Goal: Task Accomplishment & Management: Use online tool/utility

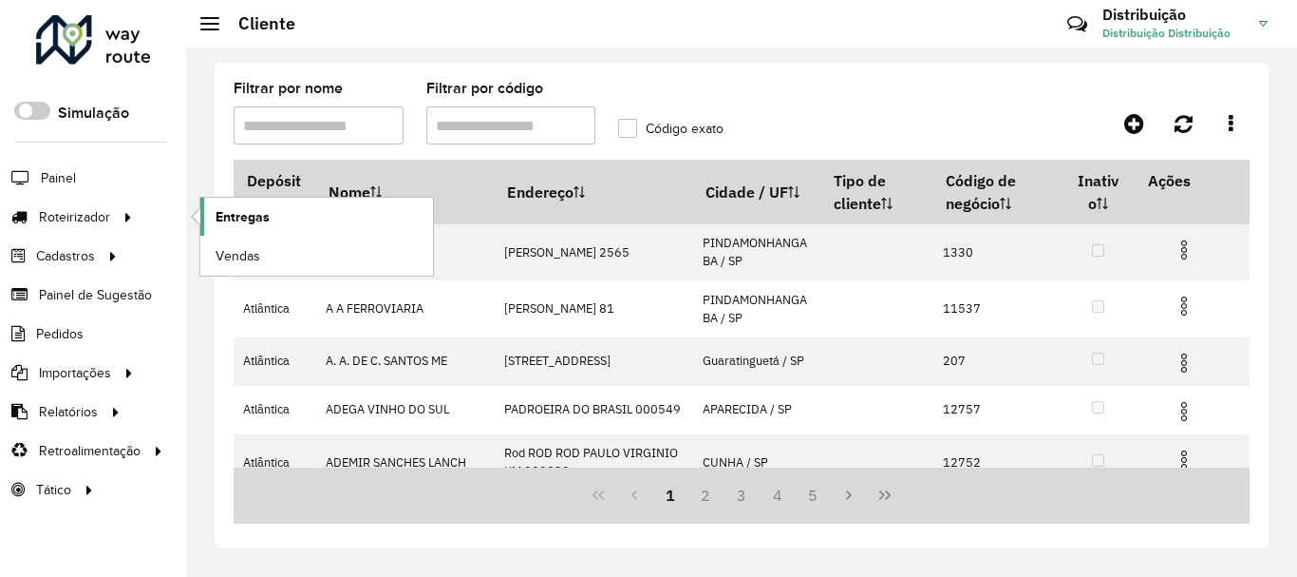
click at [292, 223] on link "Entregas" at bounding box center [316, 217] width 233 height 38
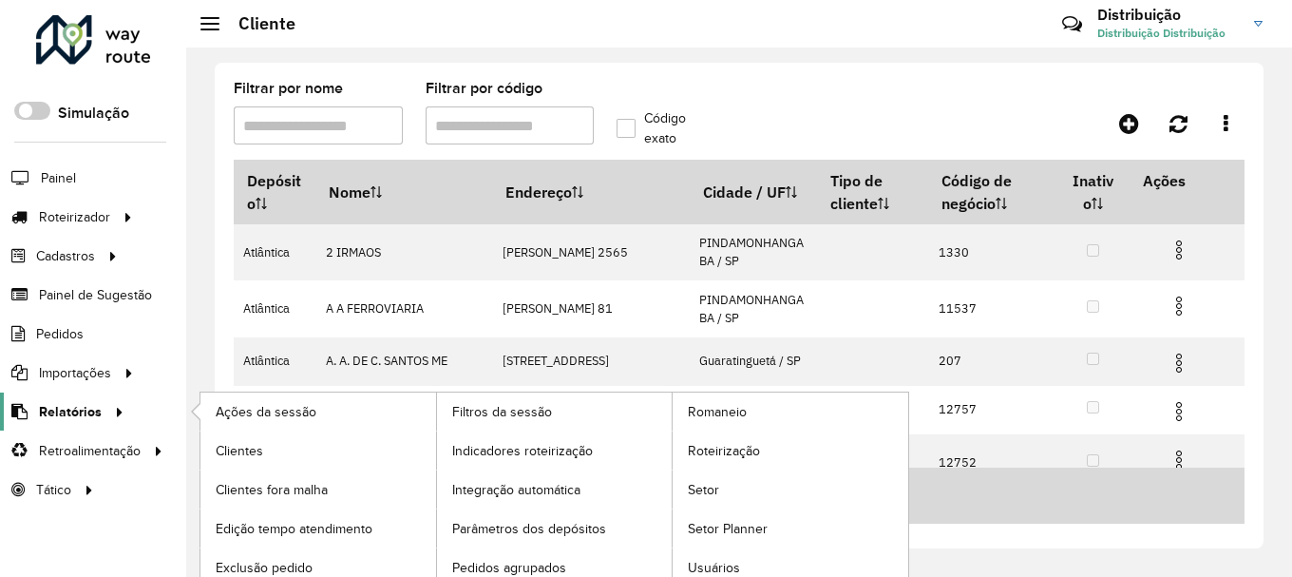
click at [75, 405] on span "Relatórios" at bounding box center [70, 412] width 63 height 20
click at [743, 443] on span "Roteirização" at bounding box center [726, 451] width 77 height 20
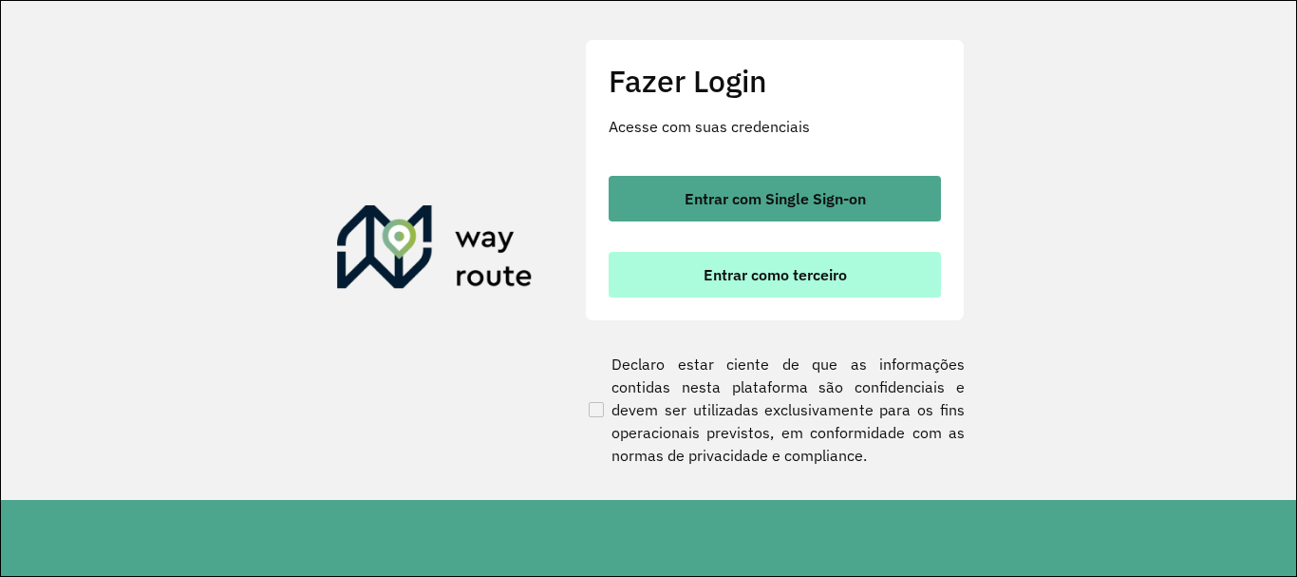
click at [734, 295] on button "Entrar como terceiro" at bounding box center [775, 275] width 332 height 46
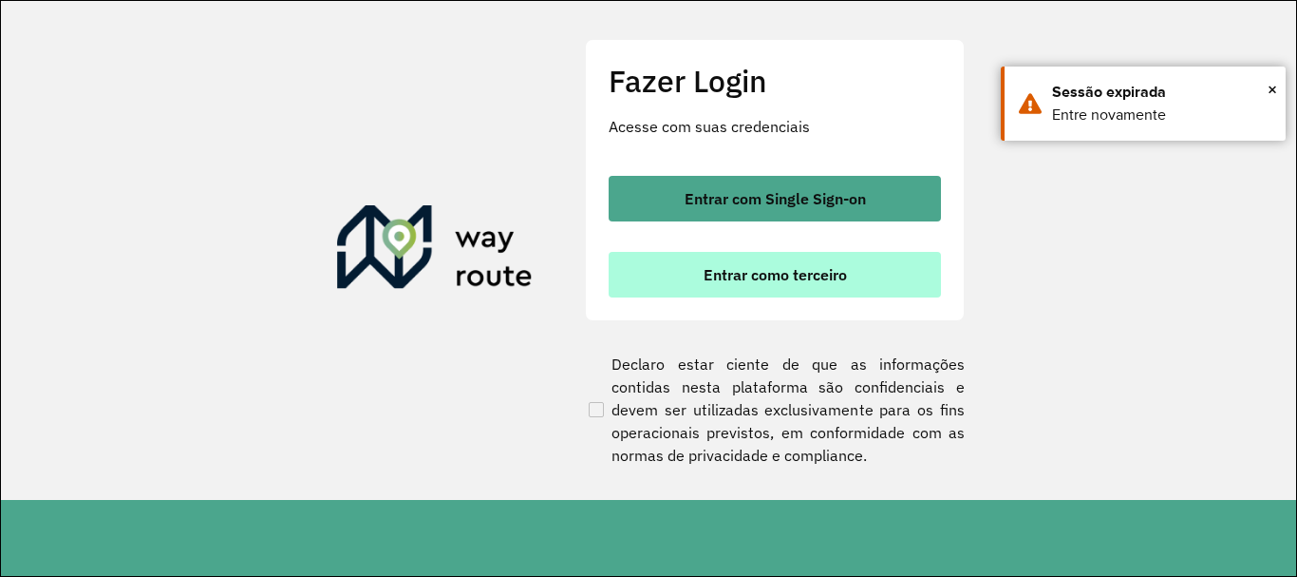
click at [691, 254] on button "Entrar como terceiro" at bounding box center [775, 275] width 332 height 46
click at [732, 275] on span "Entrar como terceiro" at bounding box center [775, 274] width 143 height 15
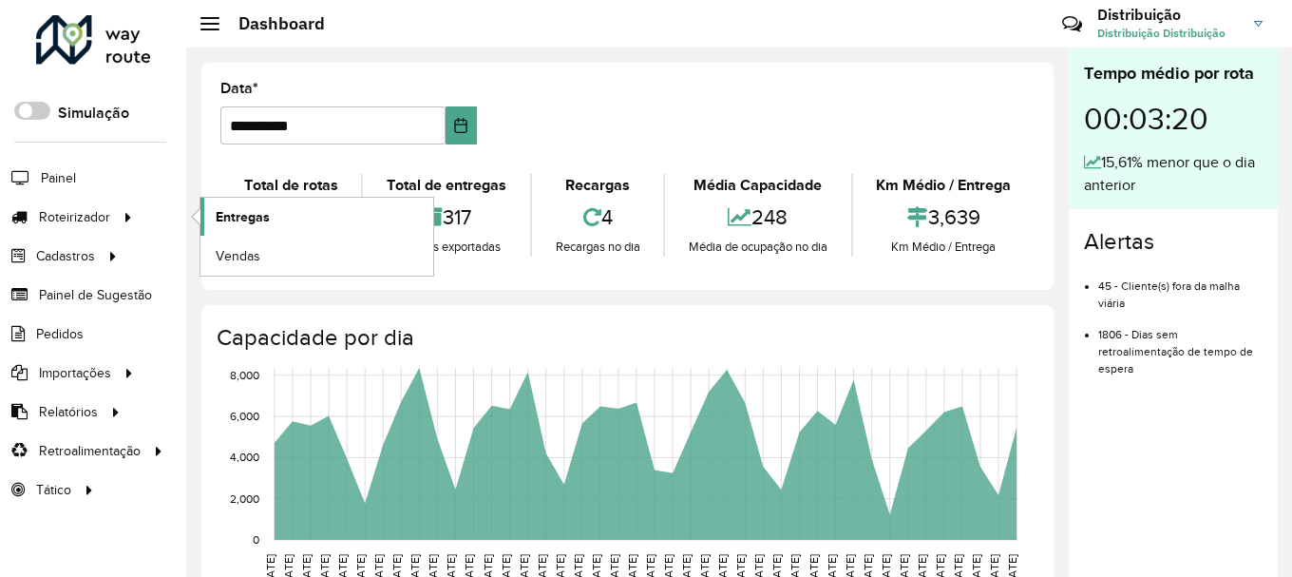
click at [279, 218] on link "Entregas" at bounding box center [316, 217] width 233 height 38
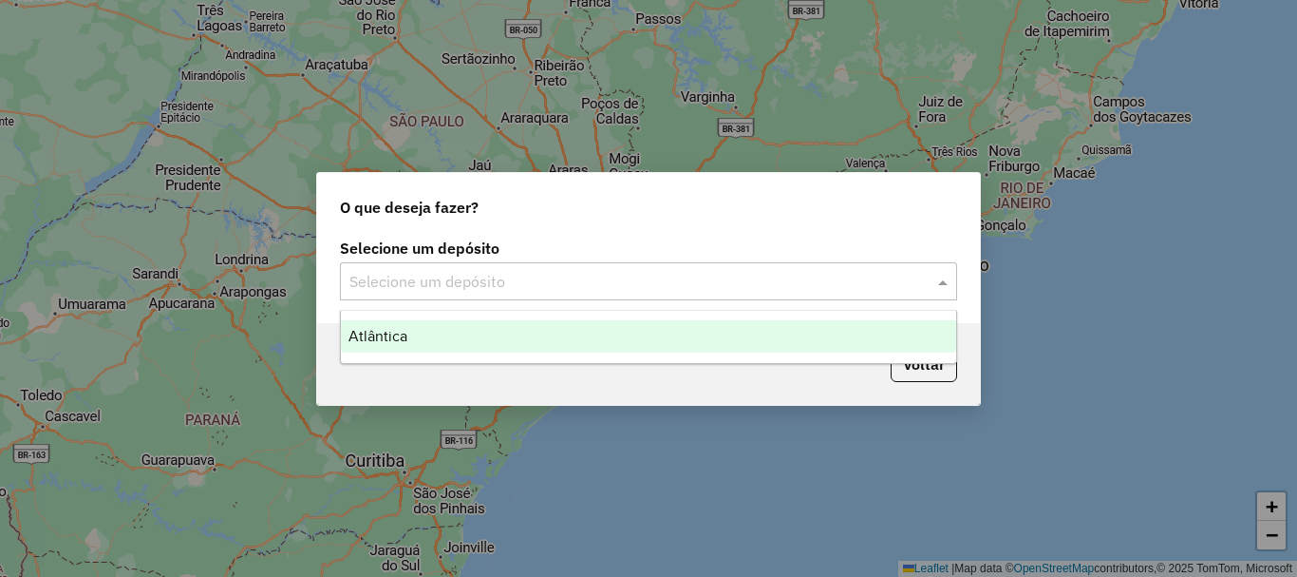
drag, startPoint x: 531, startPoint y: 272, endPoint x: 511, endPoint y: 343, distance: 74.0
click at [531, 282] on input "text" at bounding box center [630, 282] width 560 height 23
drag, startPoint x: 511, startPoint y: 343, endPoint x: 578, endPoint y: 363, distance: 70.3
click at [511, 341] on div "Atlântica" at bounding box center [648, 336] width 615 height 32
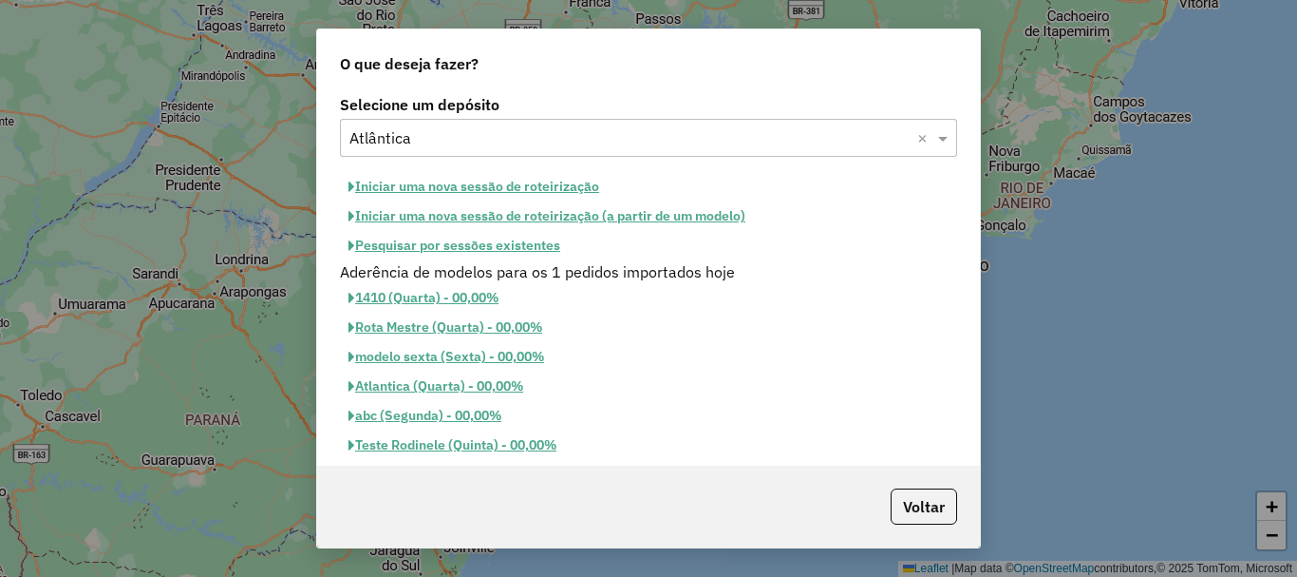
click at [495, 184] on button "Iniciar uma nova sessão de roteirização" at bounding box center [474, 186] width 268 height 29
select select "*"
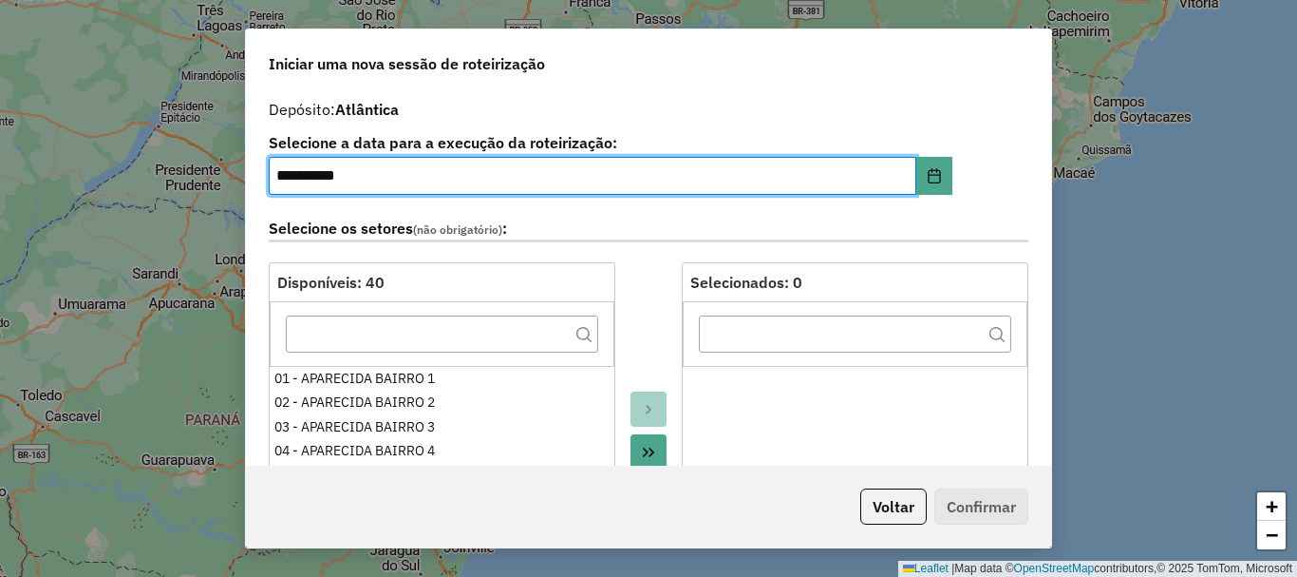
drag, startPoint x: 894, startPoint y: 500, endPoint x: 796, endPoint y: 466, distance: 103.3
click at [893, 500] on button "Voltar" at bounding box center [894, 506] width 66 height 36
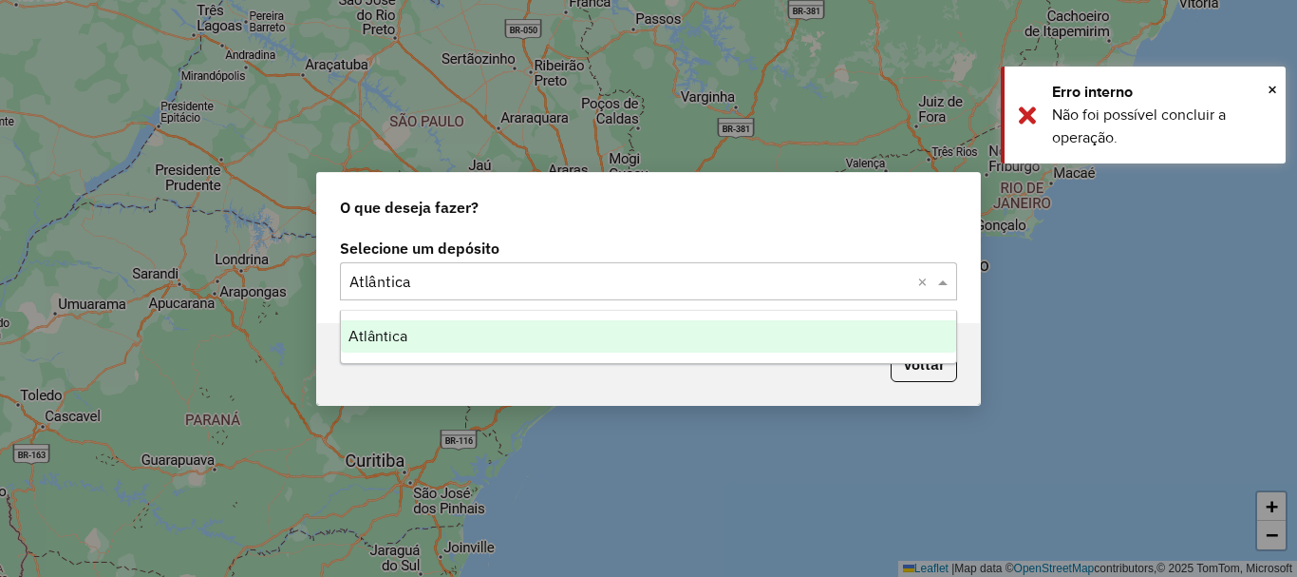
click at [473, 283] on input "text" at bounding box center [630, 282] width 560 height 23
click at [456, 338] on div "Atlântica" at bounding box center [648, 336] width 615 height 32
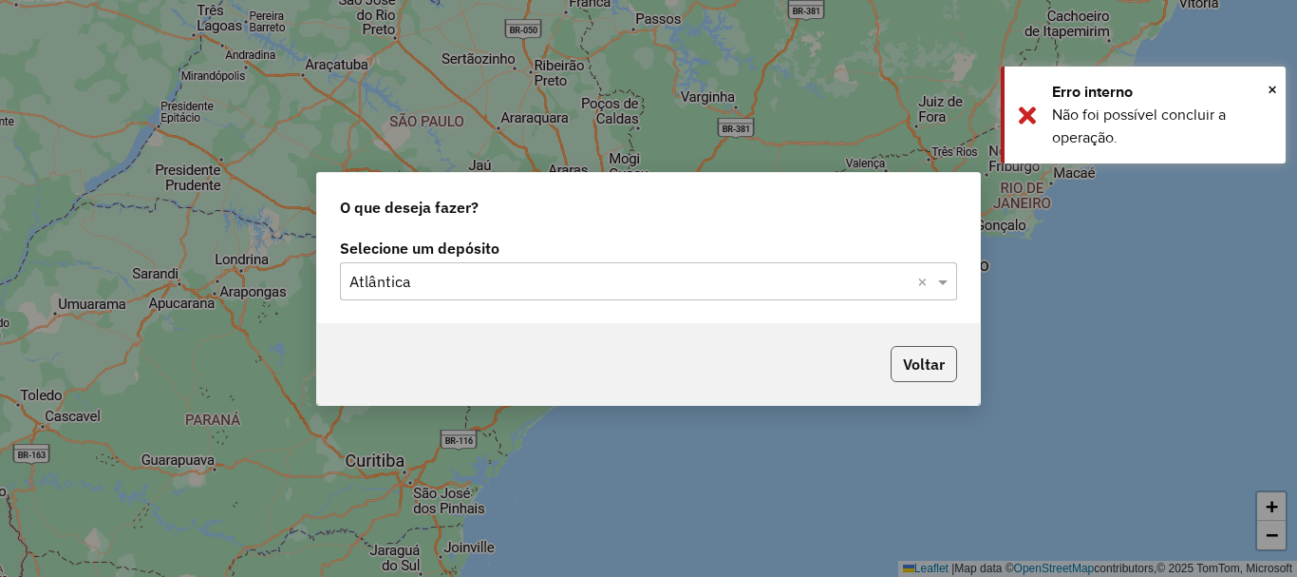
click at [922, 365] on button "Voltar" at bounding box center [924, 364] width 66 height 36
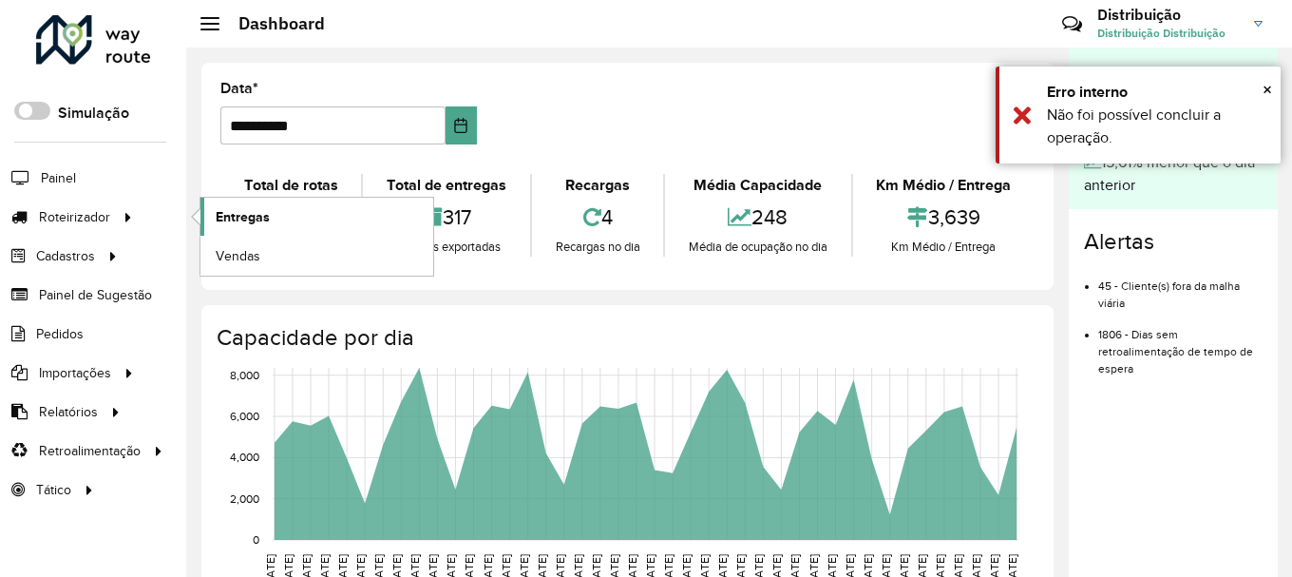
click at [245, 214] on span "Entregas" at bounding box center [243, 217] width 54 height 20
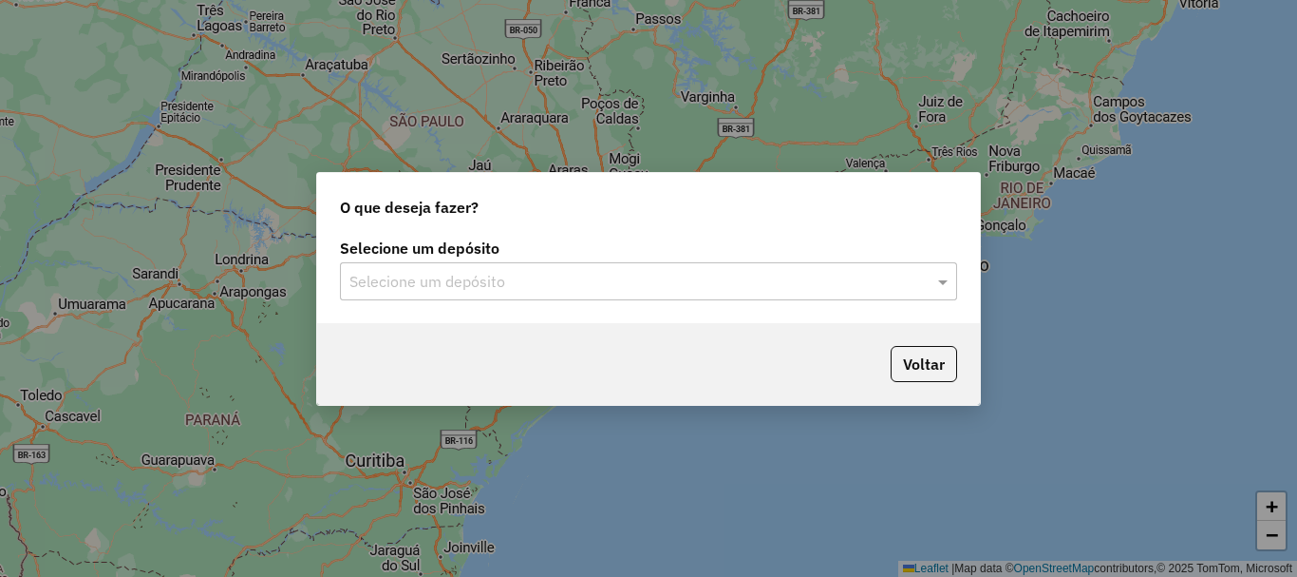
drag, startPoint x: 517, startPoint y: 280, endPoint x: 507, endPoint y: 304, distance: 25.6
click at [516, 282] on input "text" at bounding box center [630, 282] width 560 height 23
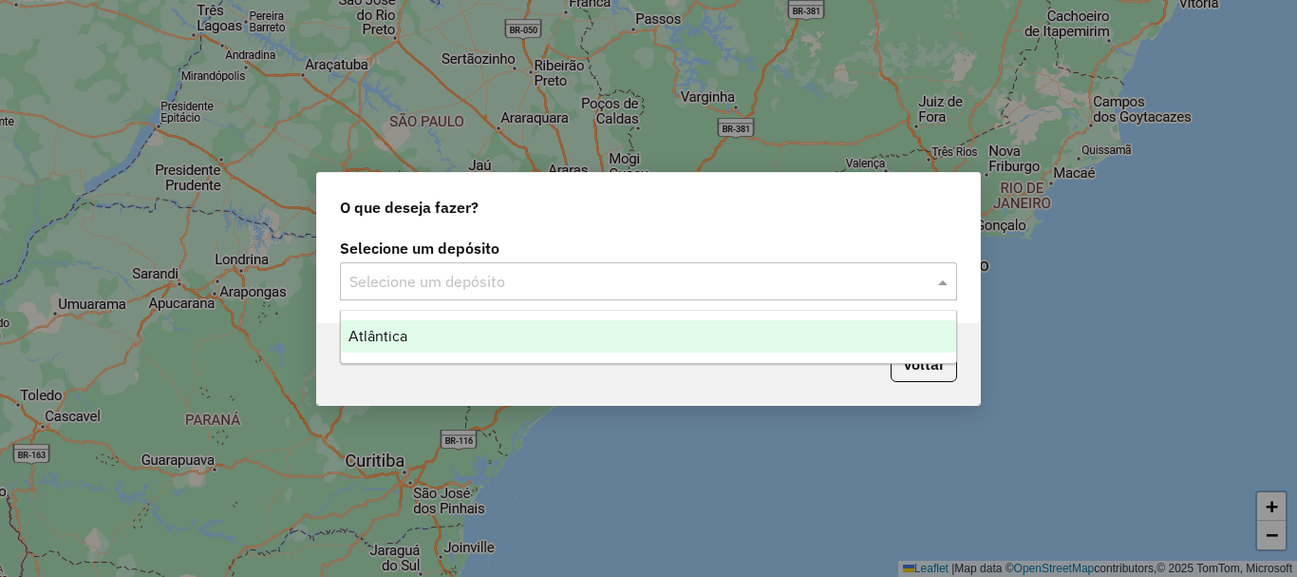
click at [436, 335] on div "Atlântica" at bounding box center [648, 336] width 615 height 32
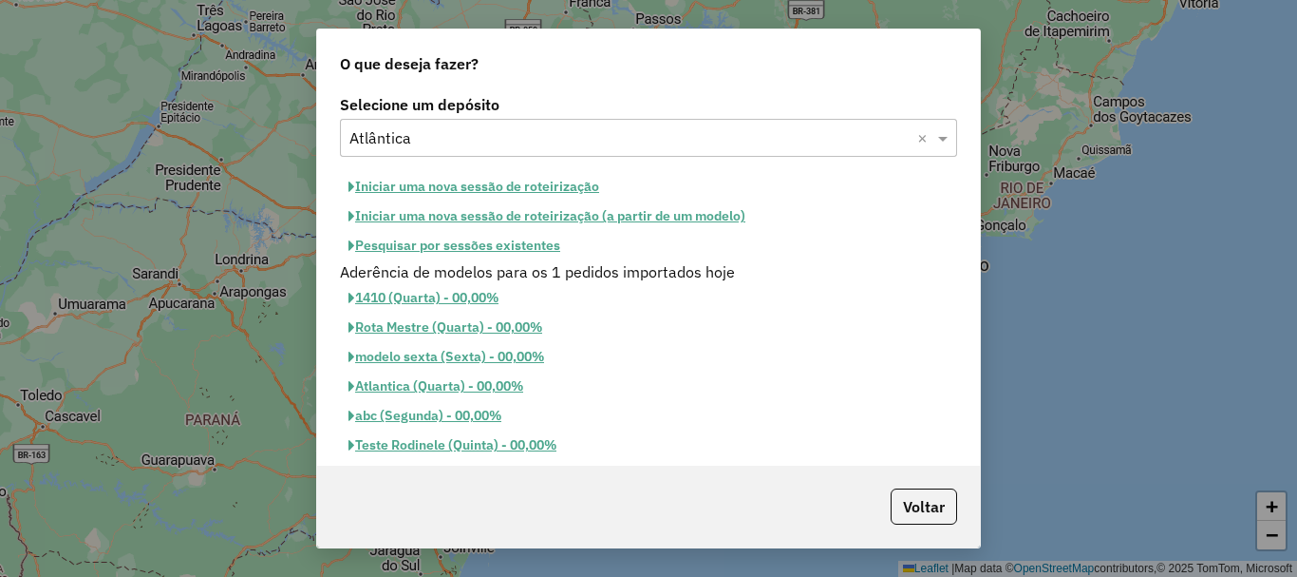
click at [512, 239] on button "Pesquisar por sessões existentes" at bounding box center [454, 245] width 229 height 29
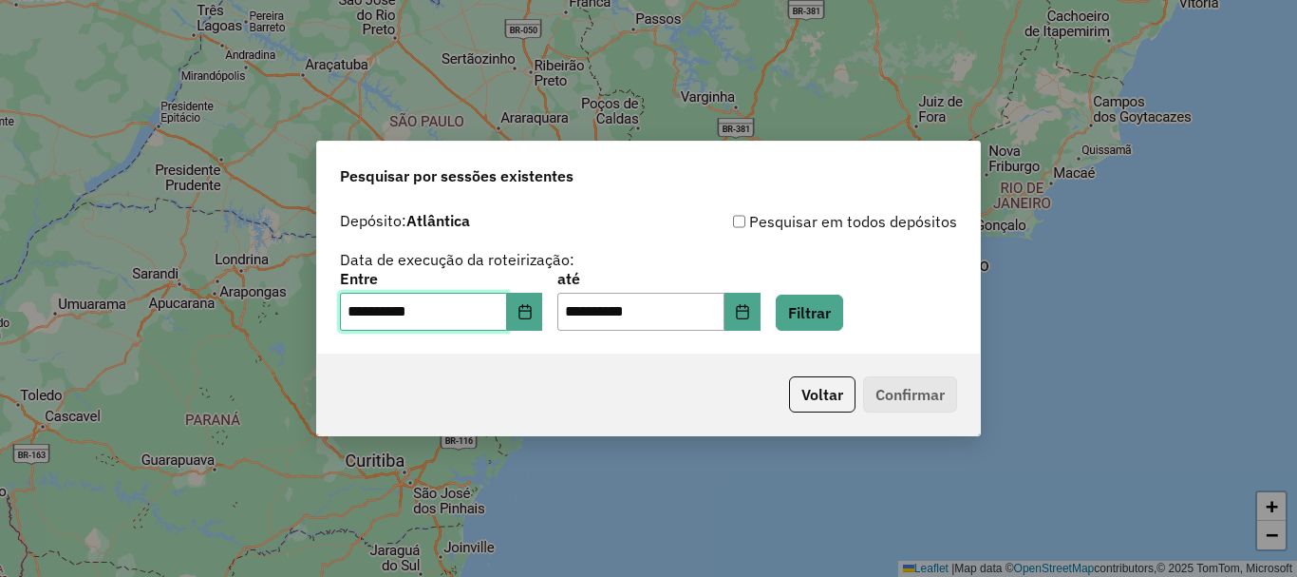
drag, startPoint x: 511, startPoint y: 317, endPoint x: 530, endPoint y: 317, distance: 19.0
click at [520, 317] on span "**********" at bounding box center [441, 312] width 202 height 38
click at [533, 313] on icon "Choose Date" at bounding box center [525, 311] width 15 height 15
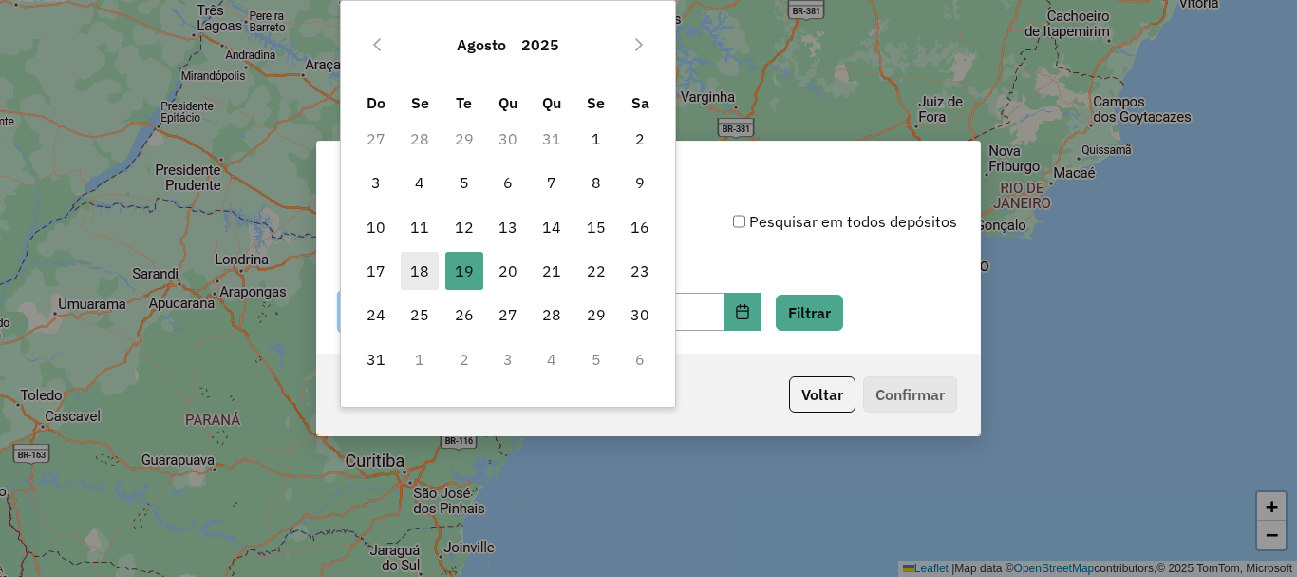
click at [425, 278] on span "18" at bounding box center [420, 271] width 38 height 38
type input "**********"
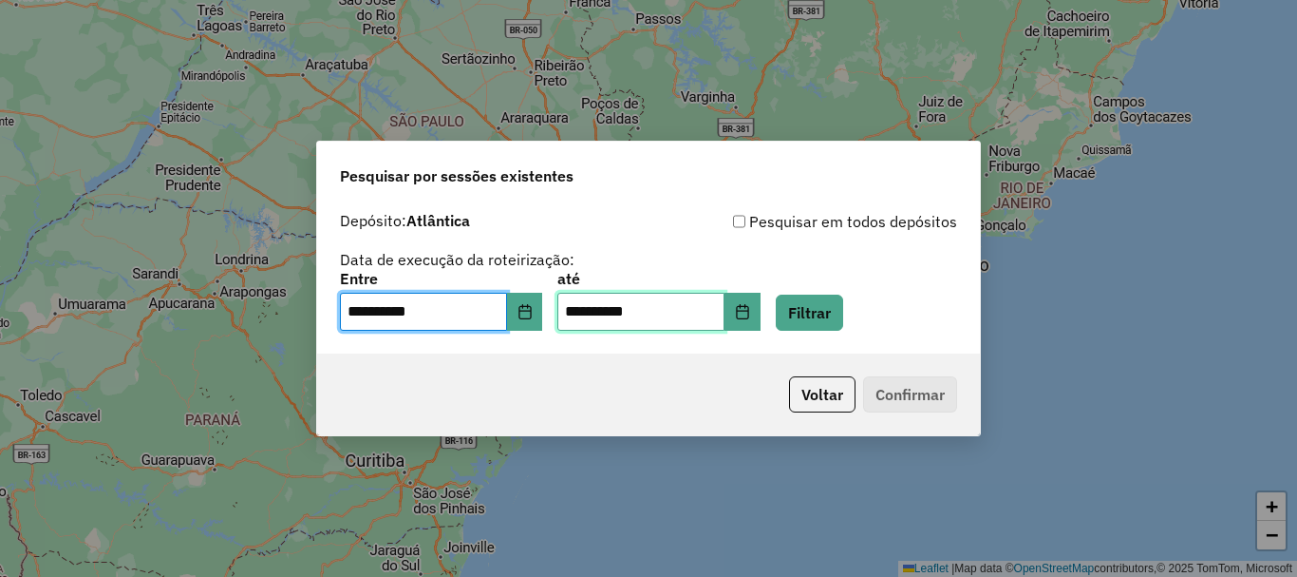
click at [725, 317] on input "**********" at bounding box center [641, 312] width 167 height 38
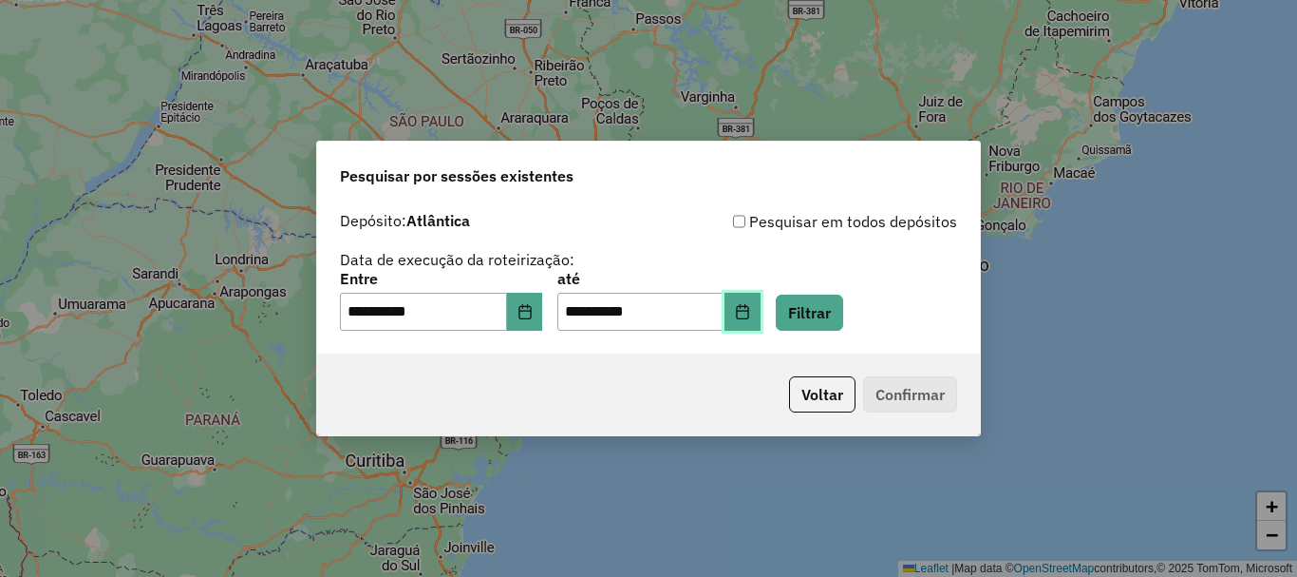
click at [756, 313] on button "Choose Date" at bounding box center [743, 312] width 36 height 38
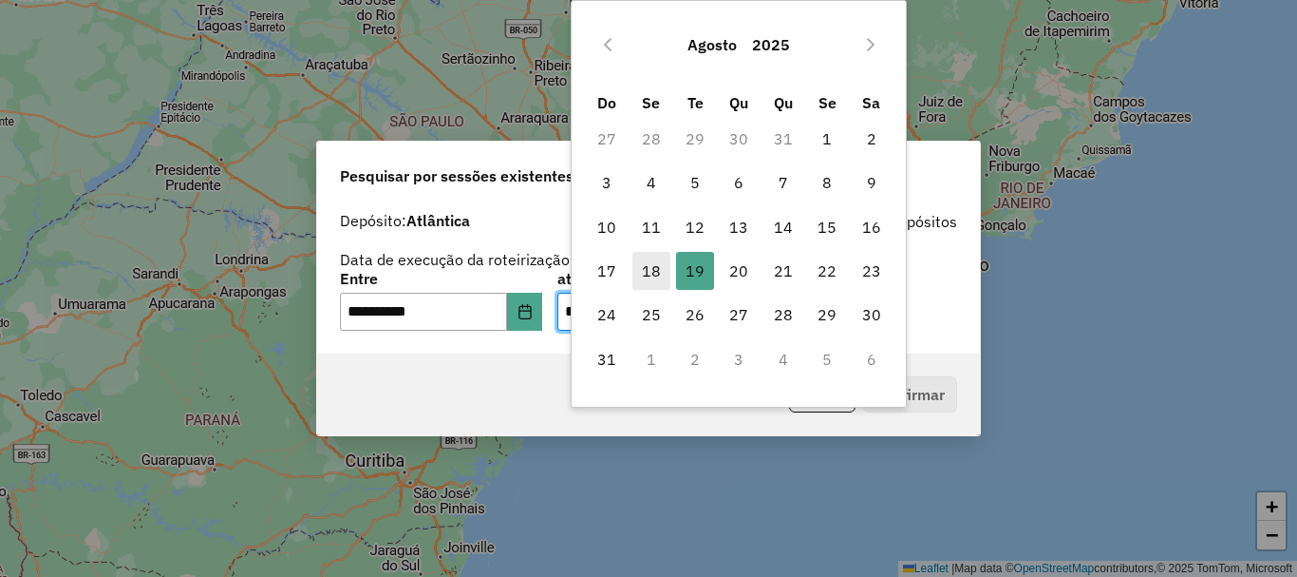
click at [660, 265] on span "18" at bounding box center [652, 271] width 38 height 38
type input "**********"
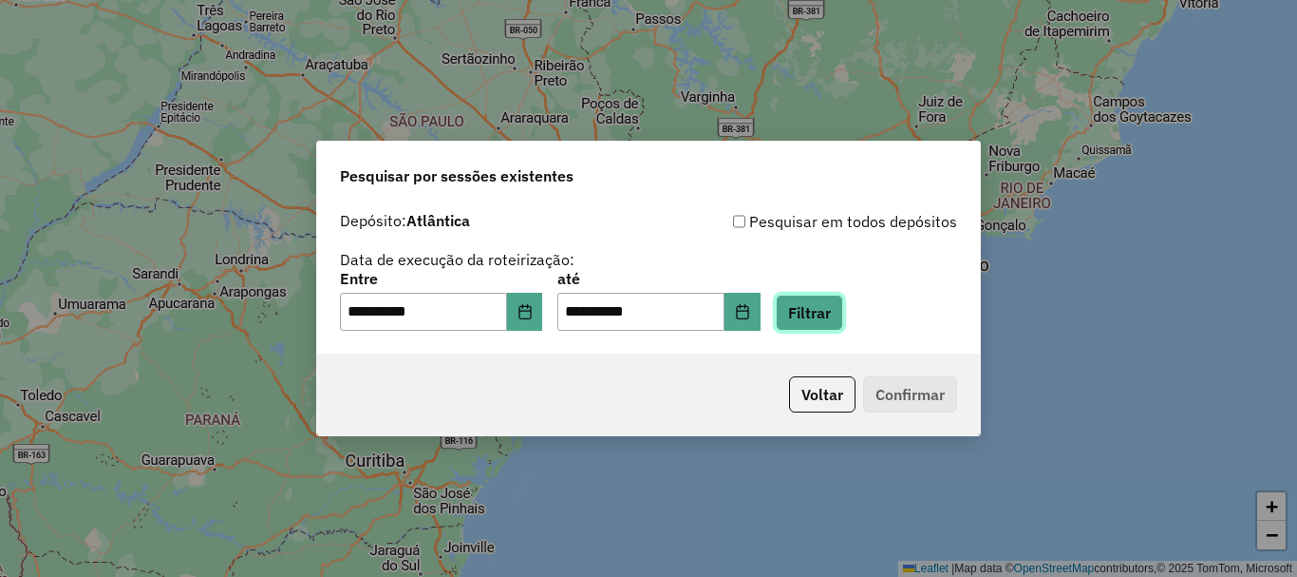
click at [805, 313] on button "Filtrar" at bounding box center [809, 312] width 67 height 36
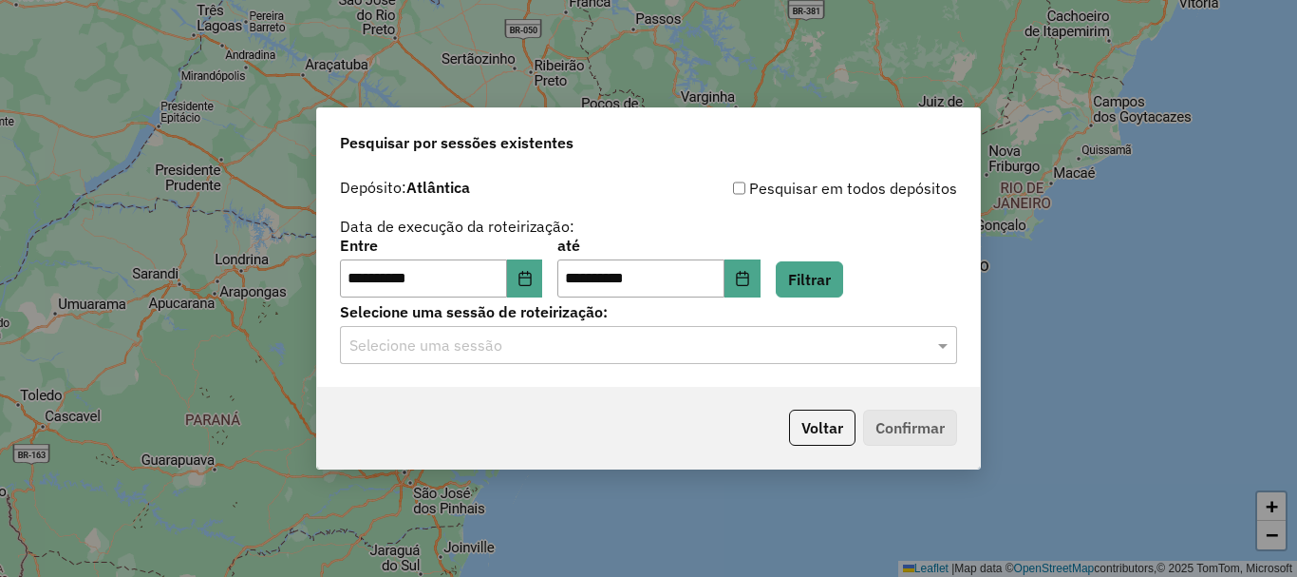
drag, startPoint x: 403, startPoint y: 340, endPoint x: 426, endPoint y: 362, distance: 31.6
click at [404, 340] on input "text" at bounding box center [630, 345] width 560 height 23
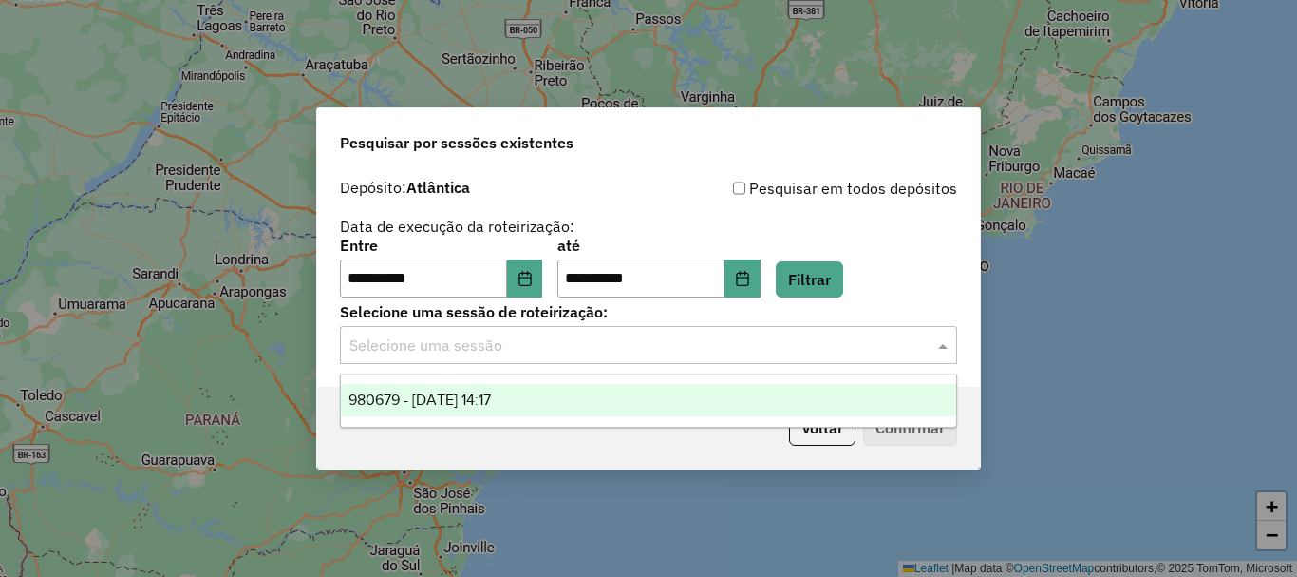
click at [467, 397] on span "980679 - 18/08/2025 14:17" at bounding box center [420, 399] width 142 height 16
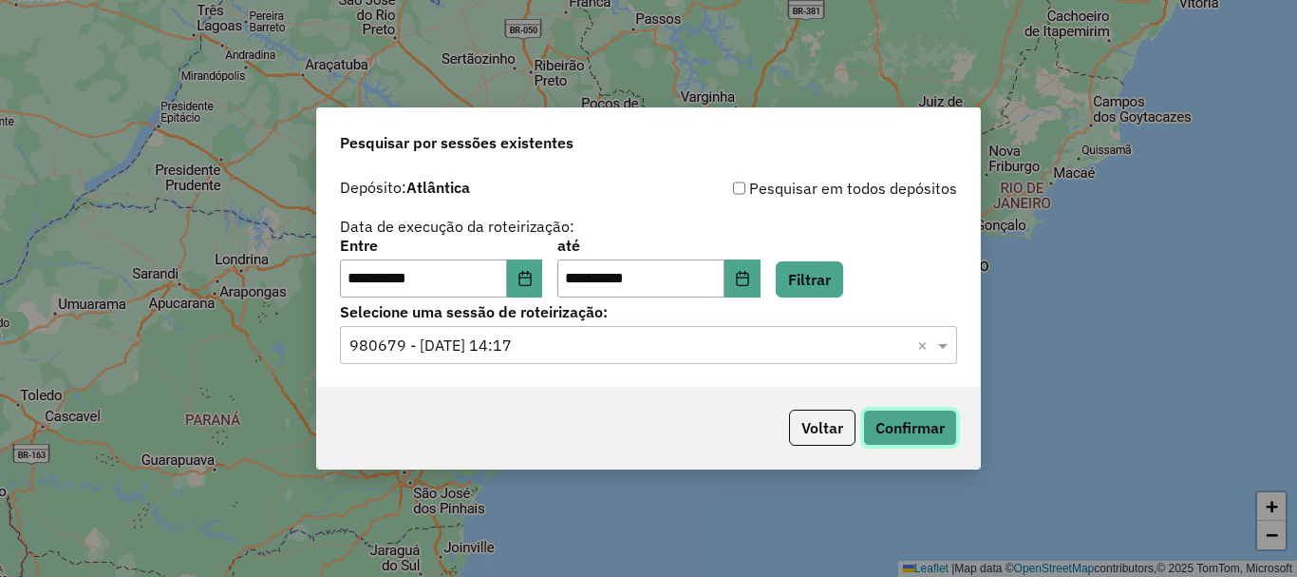
click at [899, 426] on button "Confirmar" at bounding box center [910, 427] width 94 height 36
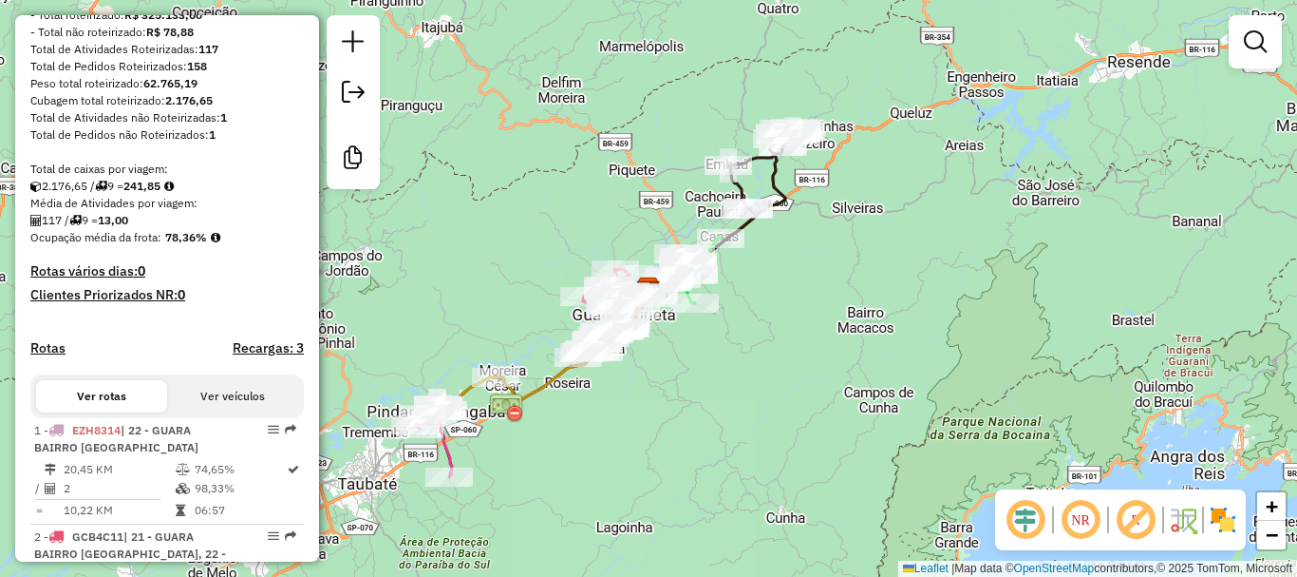
scroll to position [475, 0]
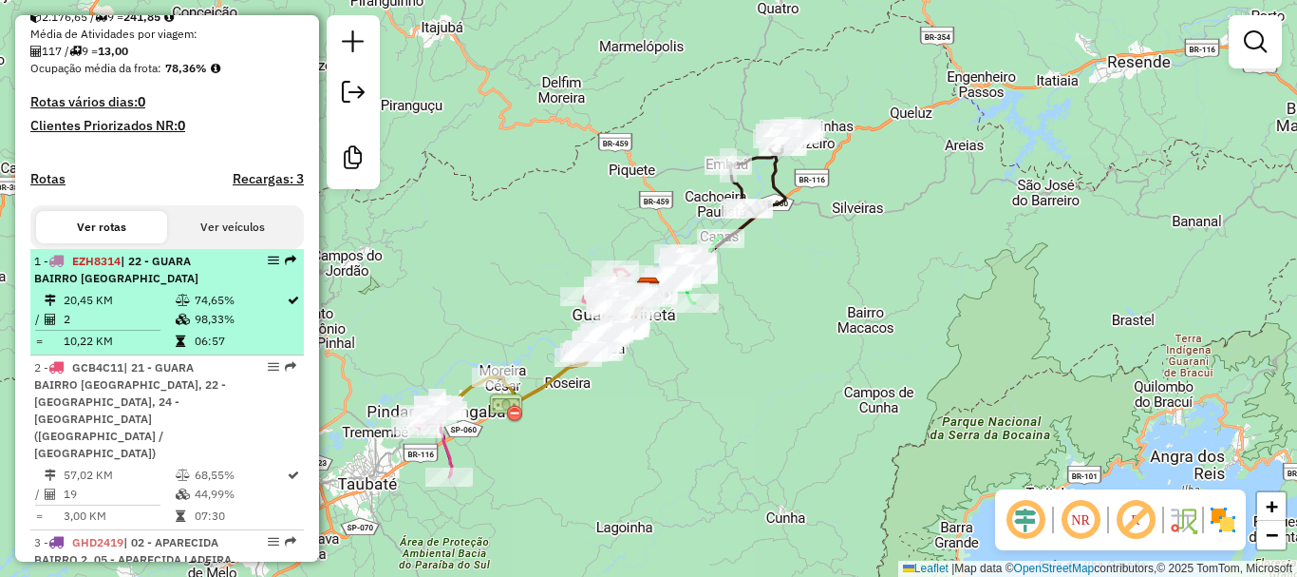
click at [157, 310] on td "20,45 KM" at bounding box center [119, 300] width 112 height 19
select select "**********"
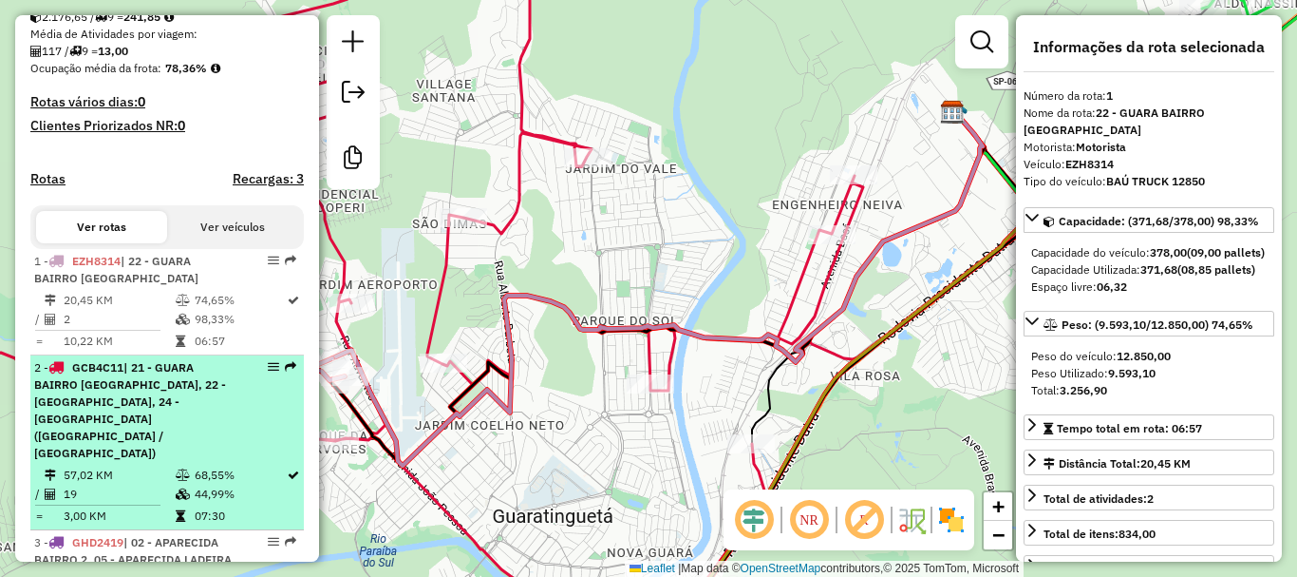
click at [161, 417] on span "| 21 - GUARA BAIRRO JD DO VALE, 22 - GUARA BAIRRO PEDREGULHO, 24 - GUARA BAIRRO…" at bounding box center [130, 410] width 192 height 100
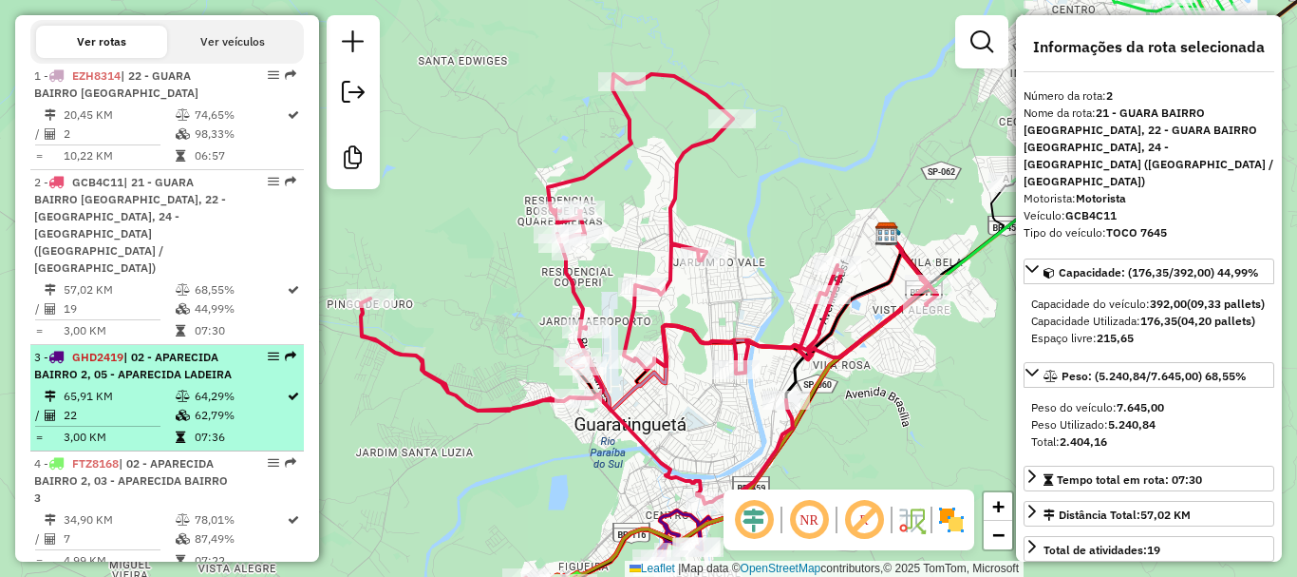
scroll to position [665, 0]
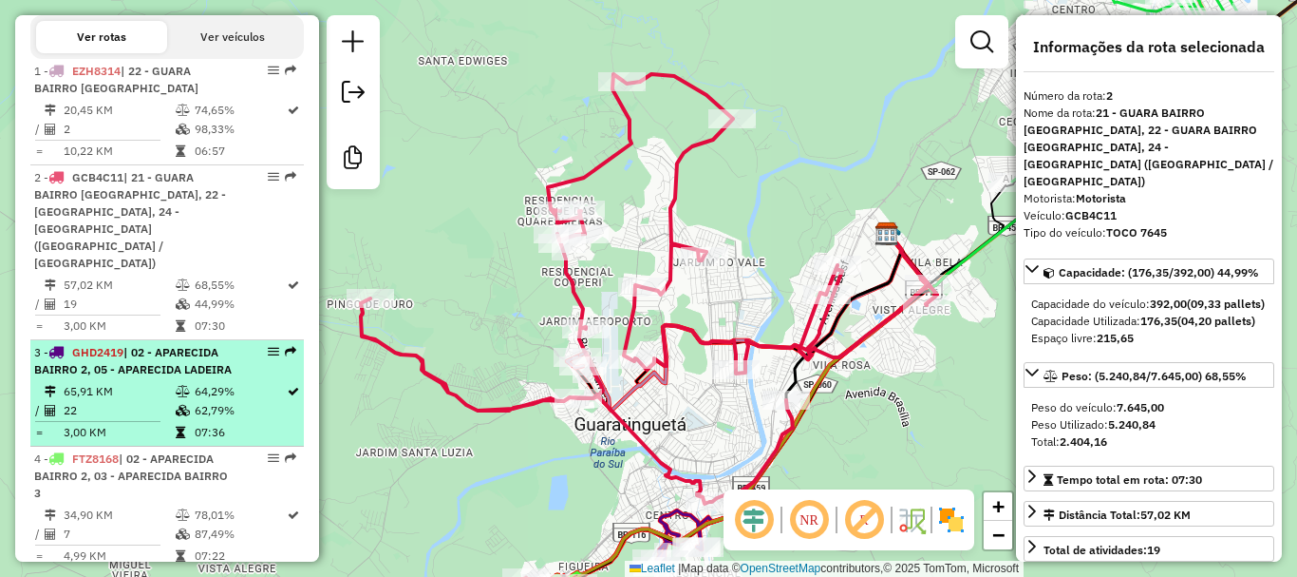
click at [126, 373] on span "| 02 - APARECIDA BAIRRO 2, 05 - APARECIDA LADEIRA" at bounding box center [133, 360] width 198 height 31
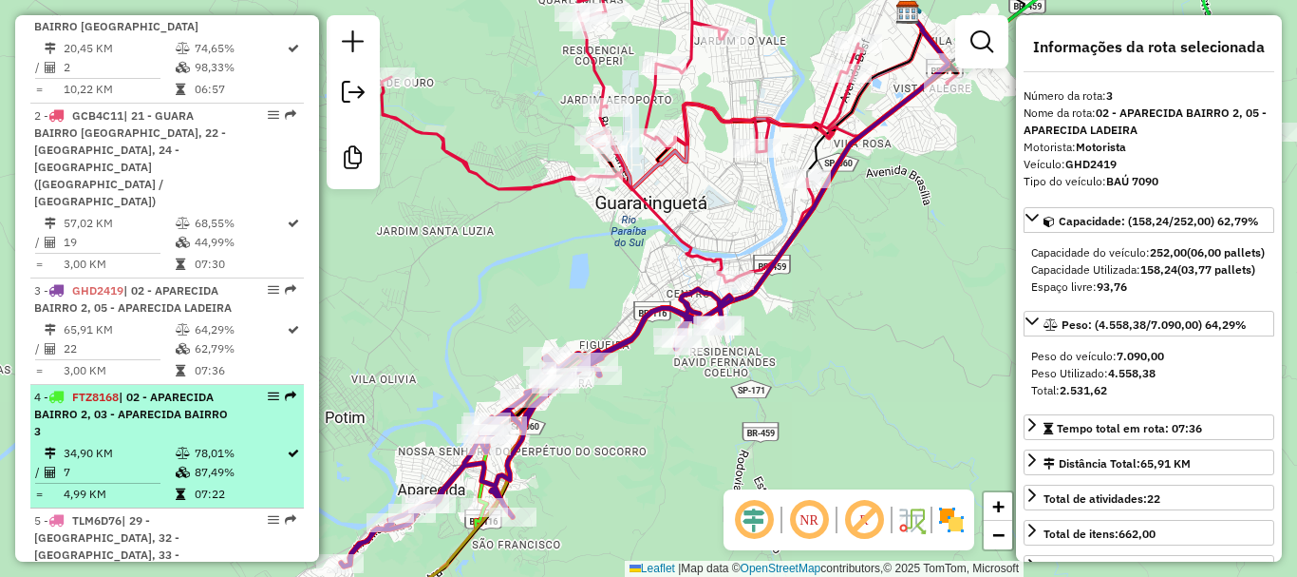
scroll to position [760, 0]
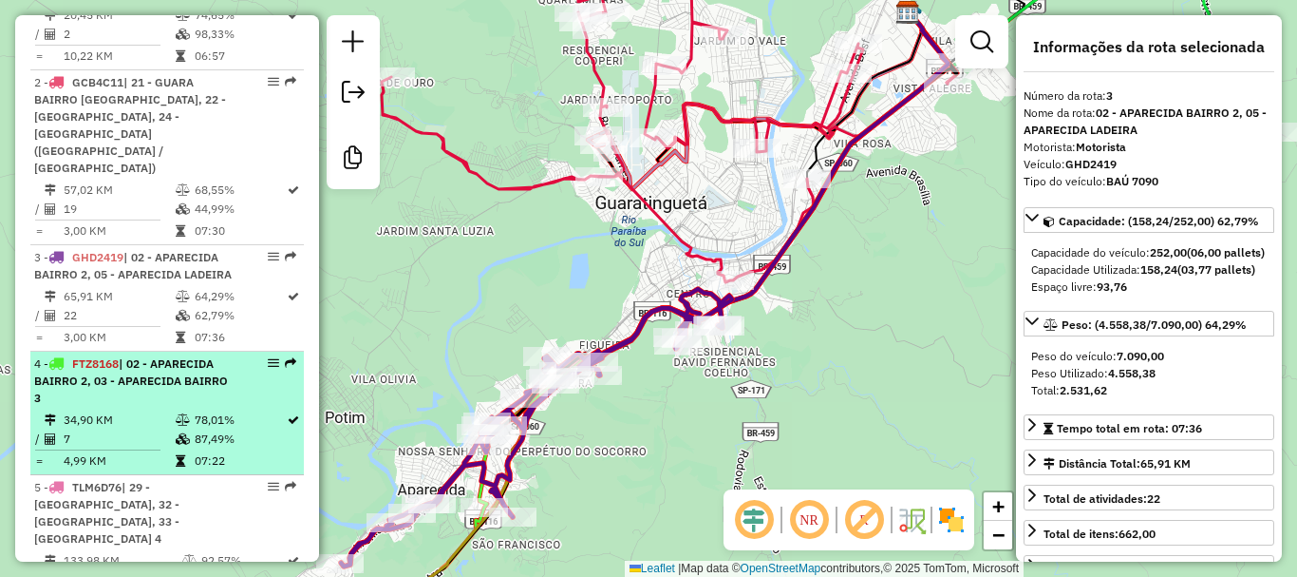
click at [101, 407] on div "4 - FTZ8168 | 02 - APARECIDA BAIRRO 2, 03 - APARECIDA BAIRRO 3" at bounding box center [134, 380] width 201 height 51
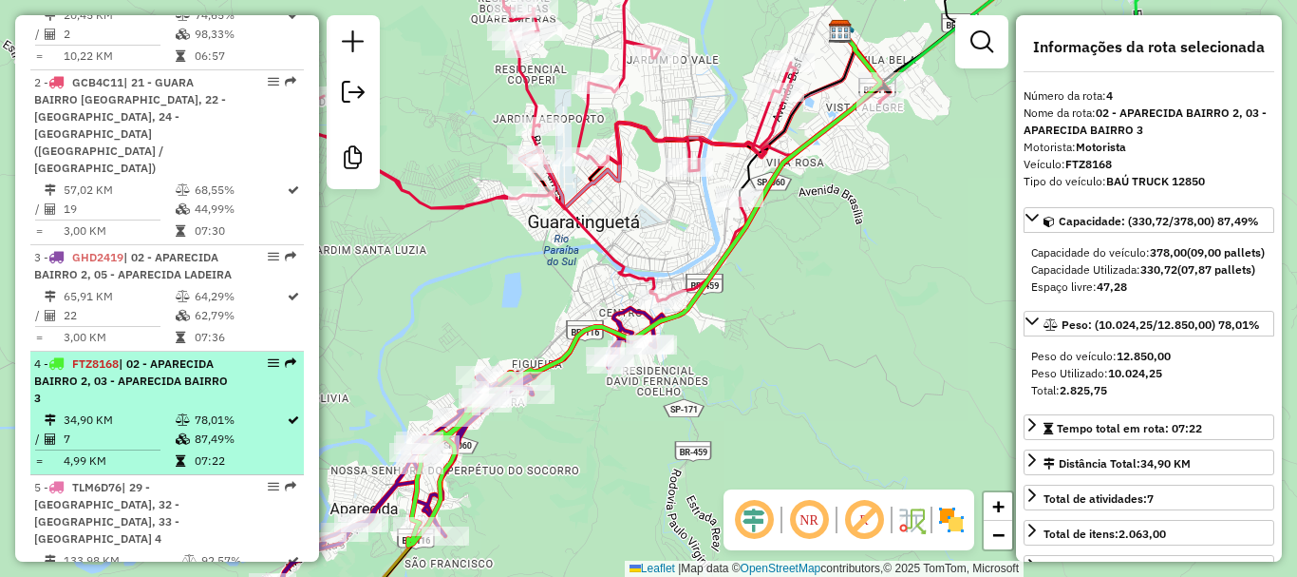
click at [104, 426] on td "34,90 KM" at bounding box center [119, 419] width 112 height 19
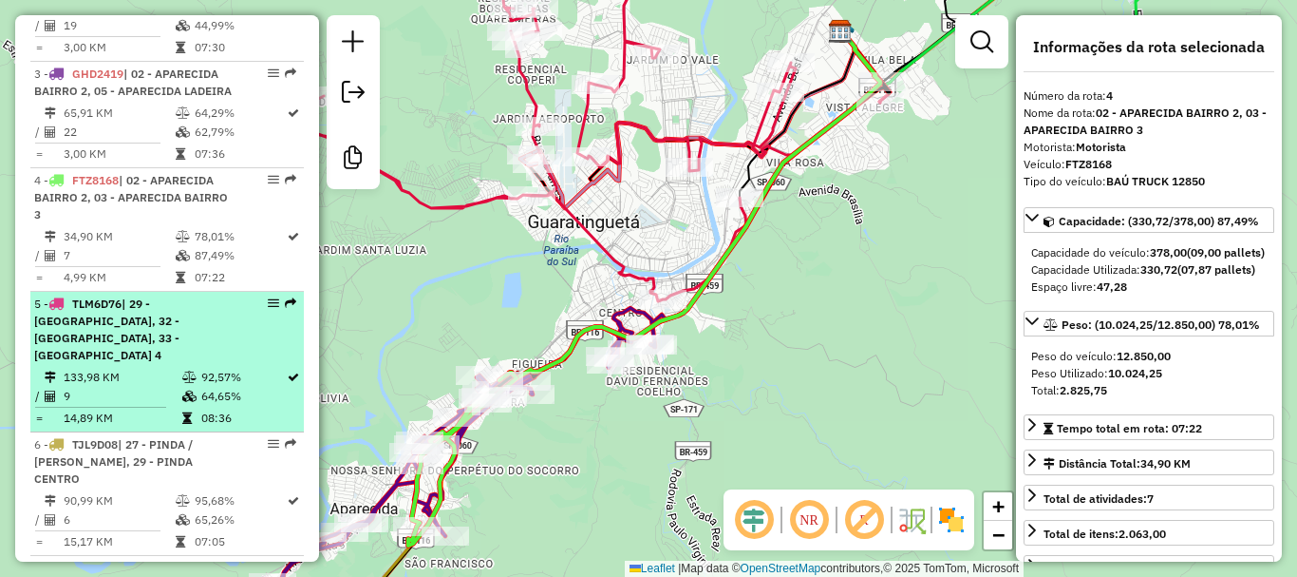
scroll to position [950, 0]
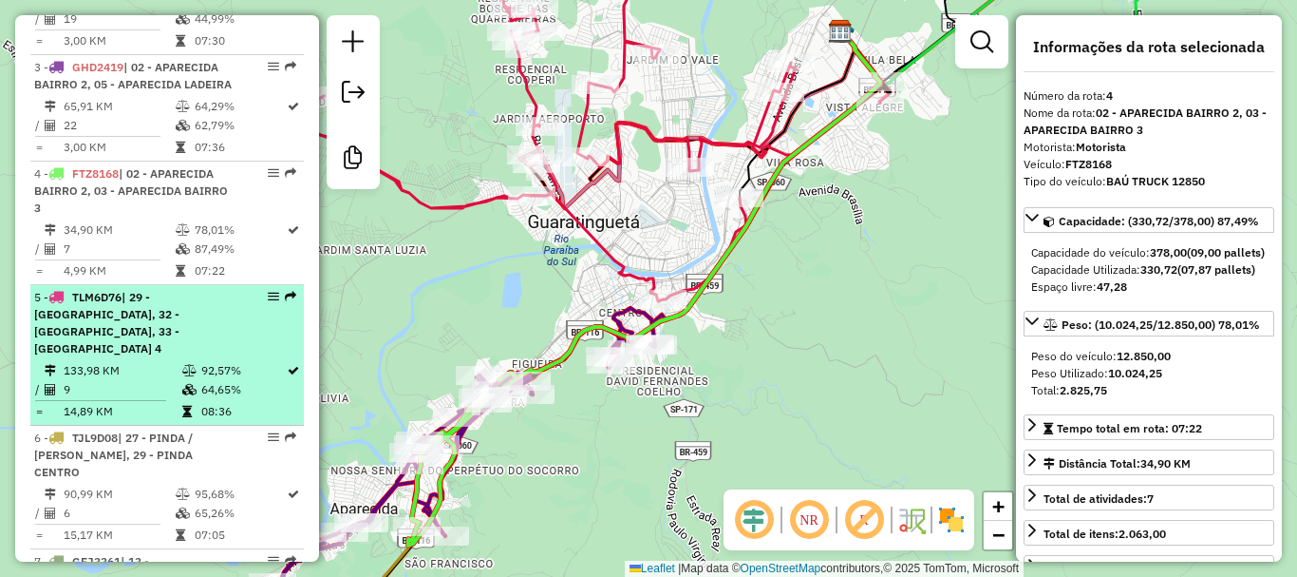
click at [124, 353] on span "| 29 - PINDA CENTRO, 32 - PINDA BAIRRO 3, 33 - PINDA BAIRRO 4" at bounding box center [106, 323] width 145 height 66
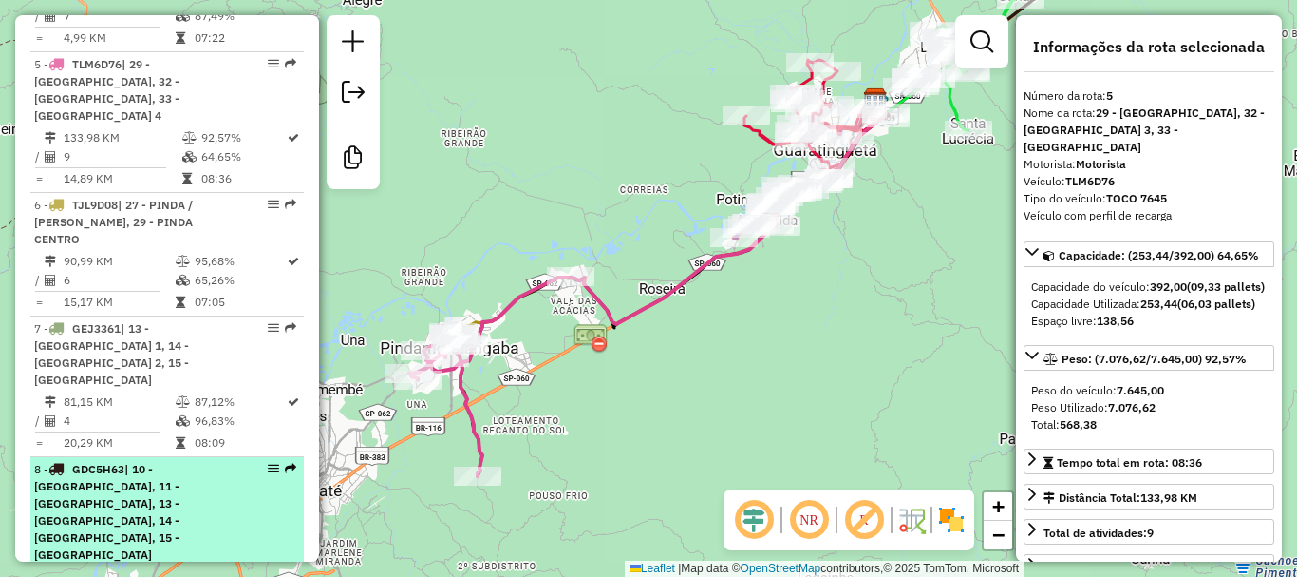
scroll to position [1235, 0]
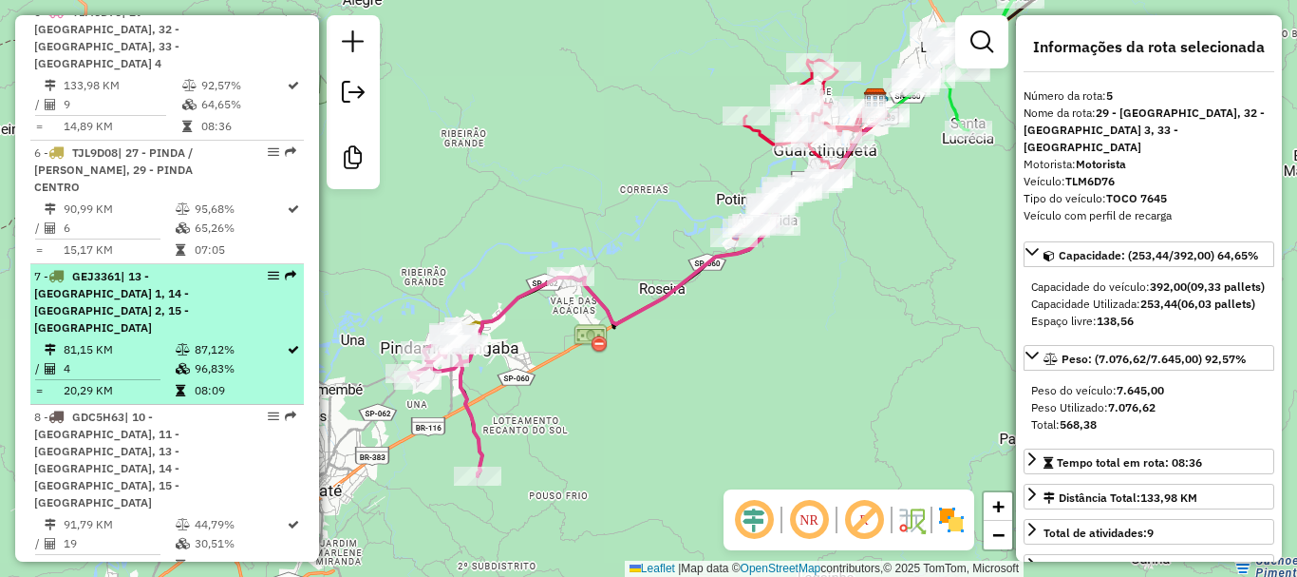
click at [140, 340] on td "81,15 KM" at bounding box center [119, 349] width 112 height 19
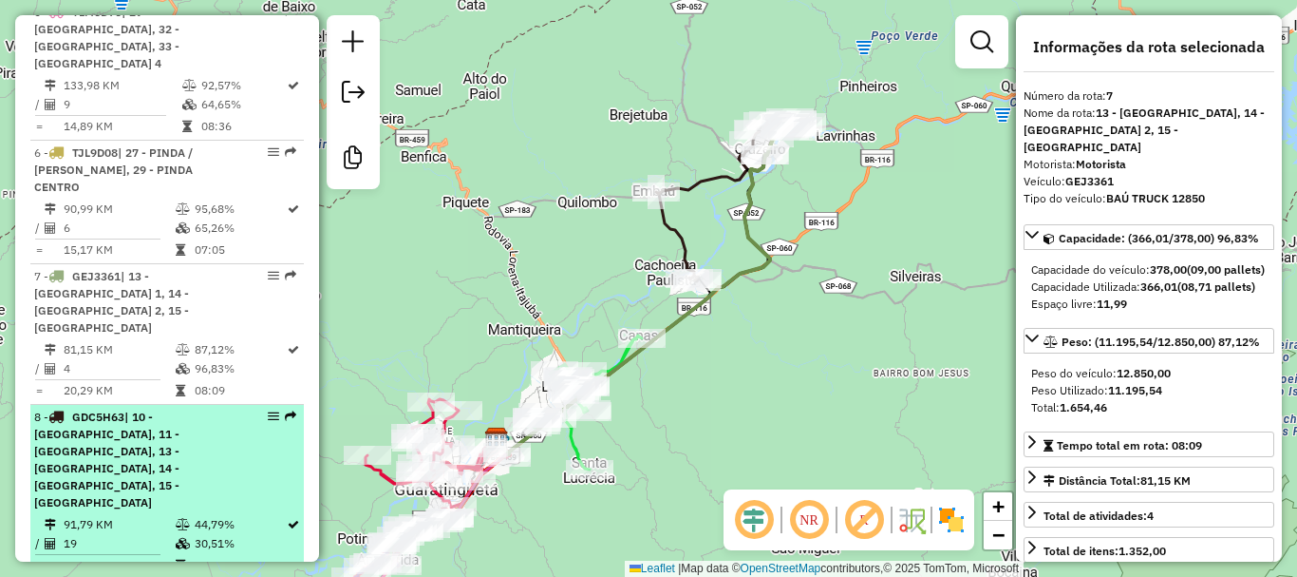
click at [135, 412] on span "| 10 - CACHOEIRA BAIRRO, 11 - CACHOEIRA CENTRO, 13 - CRUZEIRO BAIRRO 1, 14 - CR…" at bounding box center [106, 459] width 145 height 100
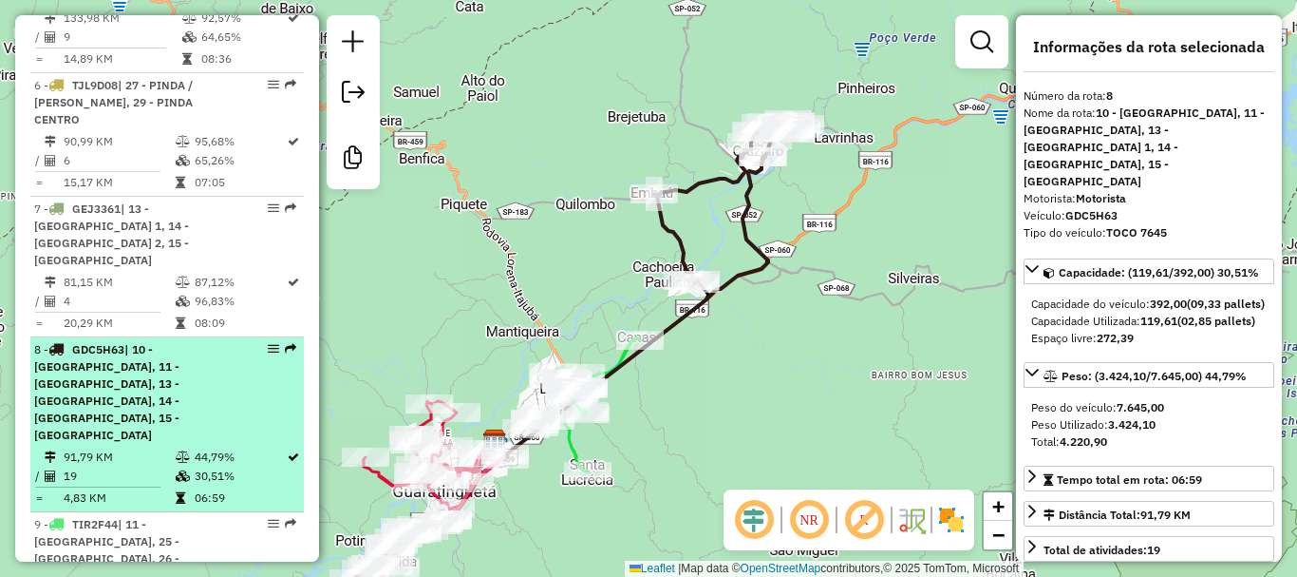
scroll to position [1330, 0]
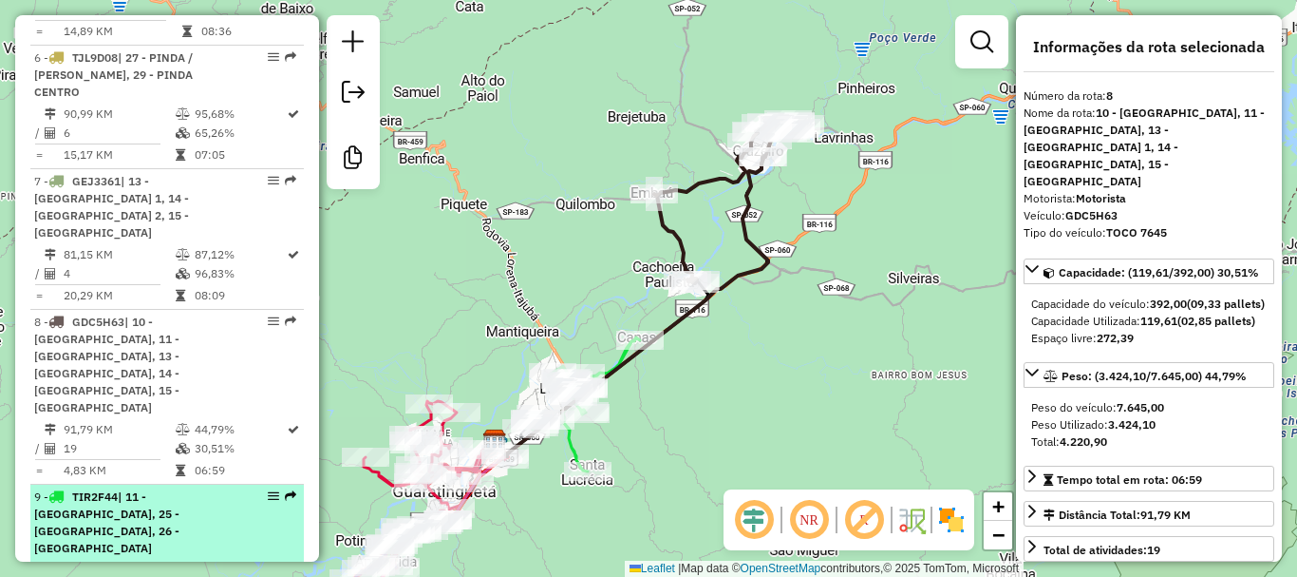
click at [179, 489] on span "| 11 - CACHOEIRA CENTRO, 25 - LORENA CENTRO, 26 - LORENA BAIRRO" at bounding box center [106, 522] width 145 height 66
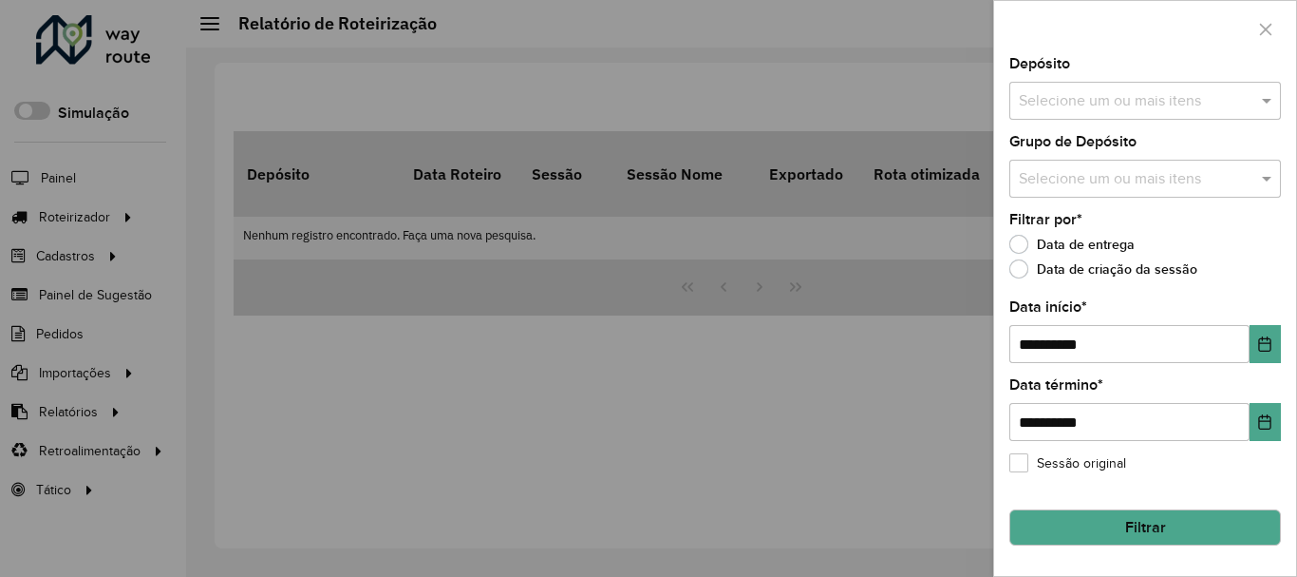
click at [74, 212] on div at bounding box center [648, 288] width 1297 height 577
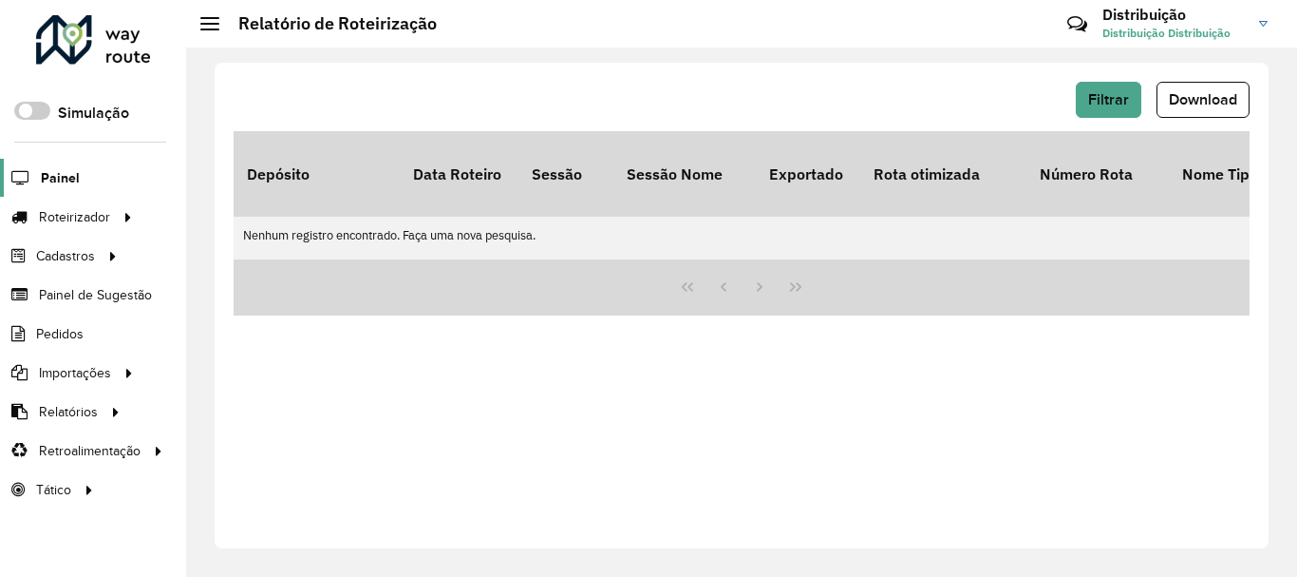
click at [61, 182] on span "Painel" at bounding box center [60, 178] width 39 height 20
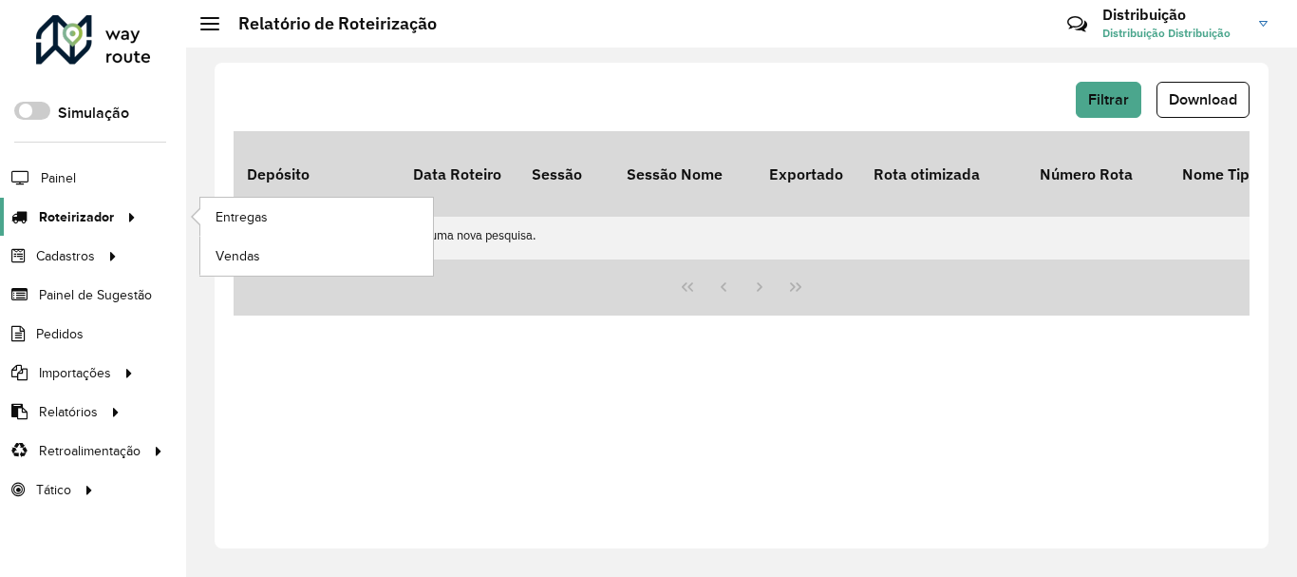
click at [83, 222] on span "Roteirizador" at bounding box center [76, 217] width 75 height 20
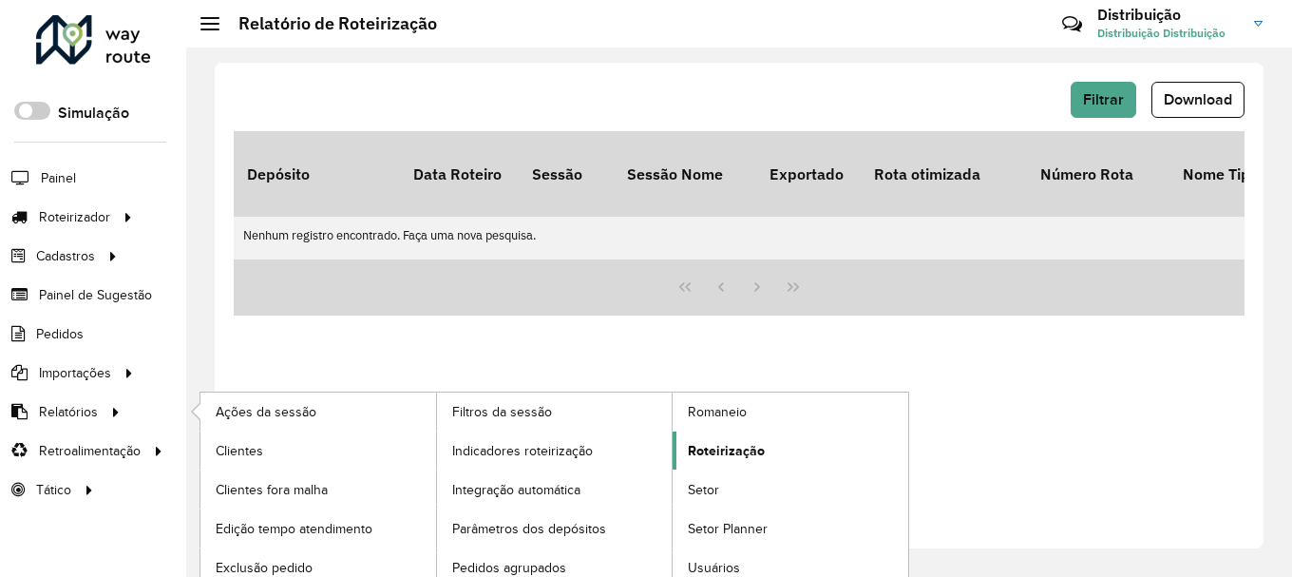
click at [739, 445] on span "Roteirização" at bounding box center [726, 451] width 77 height 20
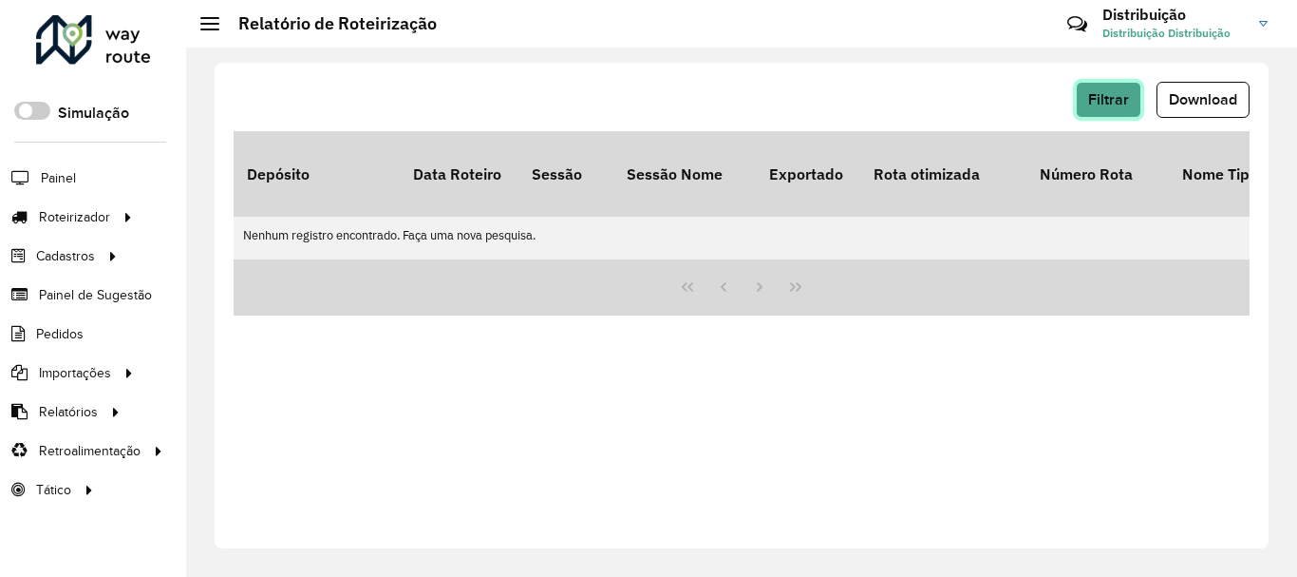
click at [1123, 107] on button "Filtrar" at bounding box center [1109, 100] width 66 height 36
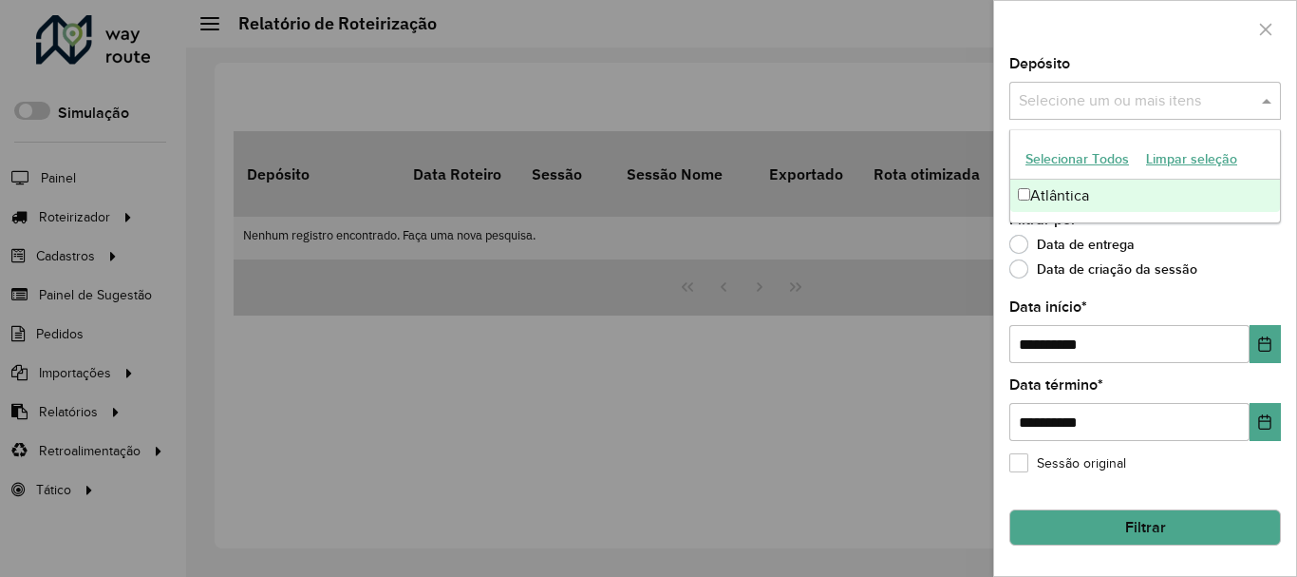
click at [1101, 106] on input "text" at bounding box center [1135, 101] width 243 height 23
click at [1087, 188] on div "Atlântica" at bounding box center [1146, 196] width 270 height 32
click at [1278, 349] on button "Choose Date" at bounding box center [1265, 344] width 31 height 38
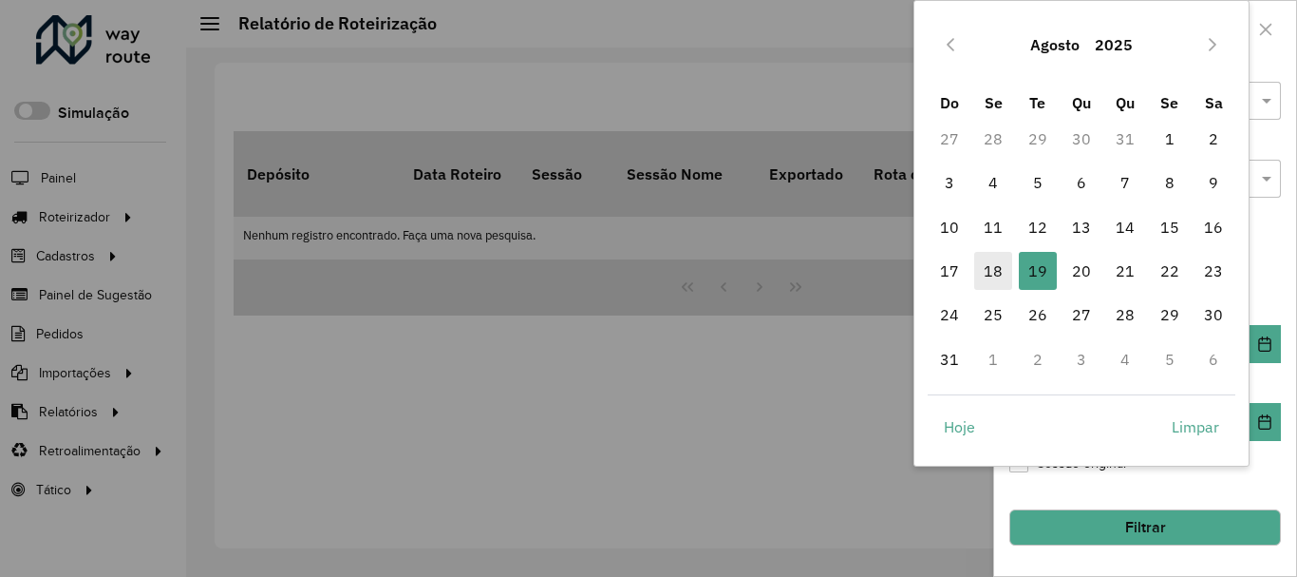
click at [992, 275] on span "18" at bounding box center [994, 271] width 38 height 38
type input "**********"
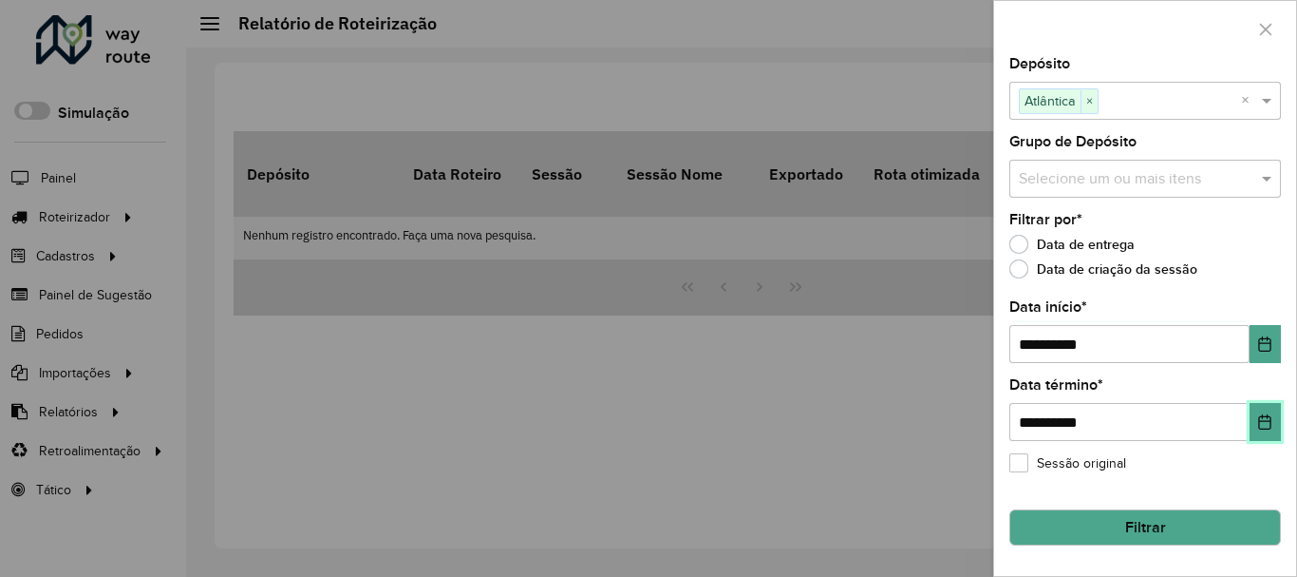
click at [1269, 435] on button "Choose Date" at bounding box center [1265, 422] width 31 height 38
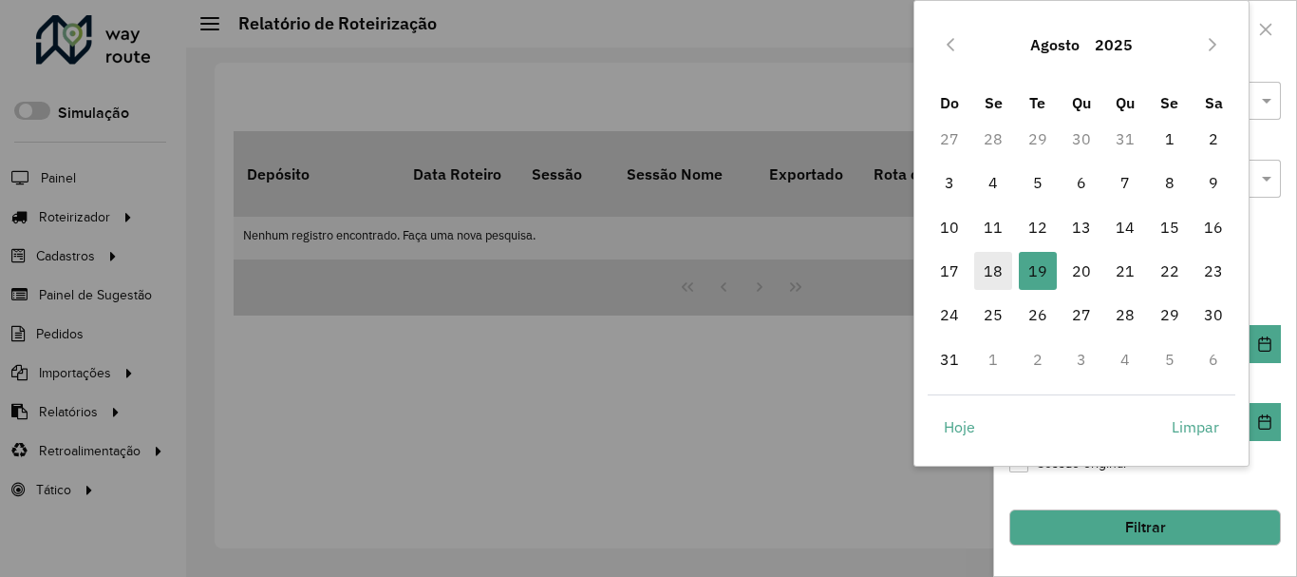
click at [991, 275] on span "18" at bounding box center [994, 271] width 38 height 38
type input "**********"
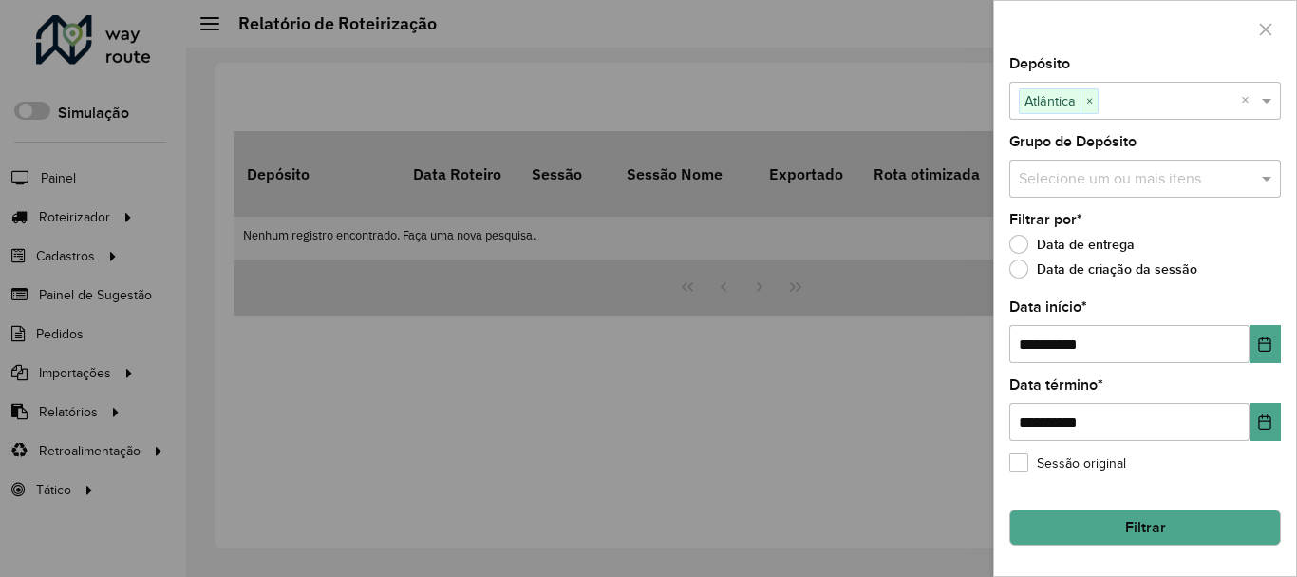
click at [1140, 517] on button "Filtrar" at bounding box center [1146, 527] width 272 height 36
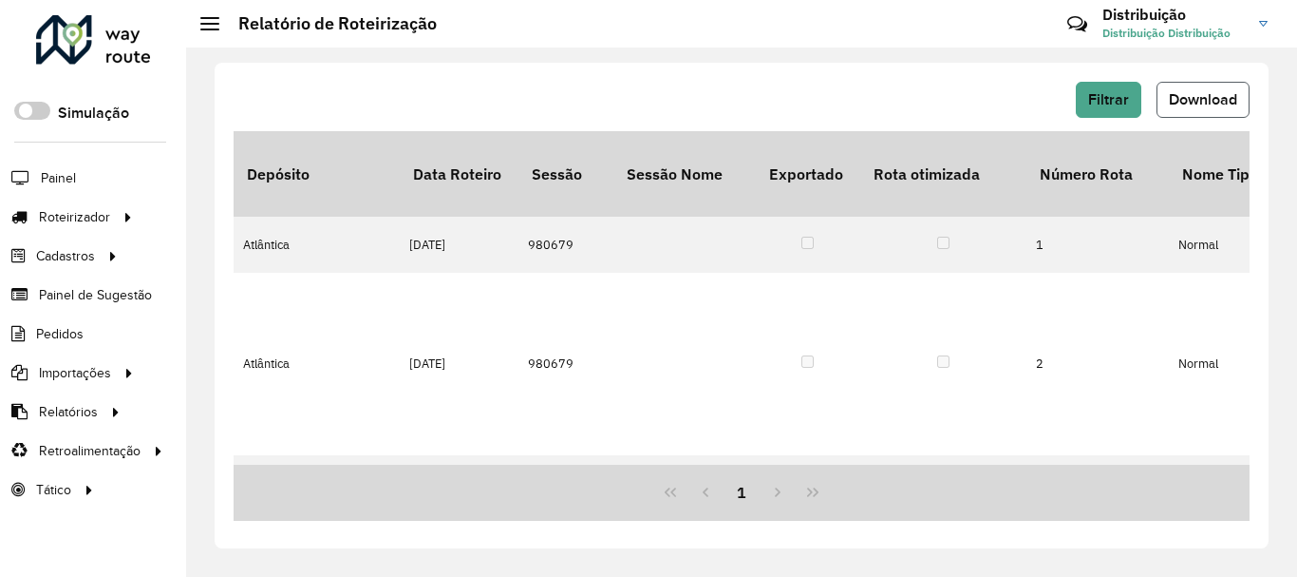
click at [1219, 111] on button "Download" at bounding box center [1203, 100] width 93 height 36
